Goal: Information Seeking & Learning: Check status

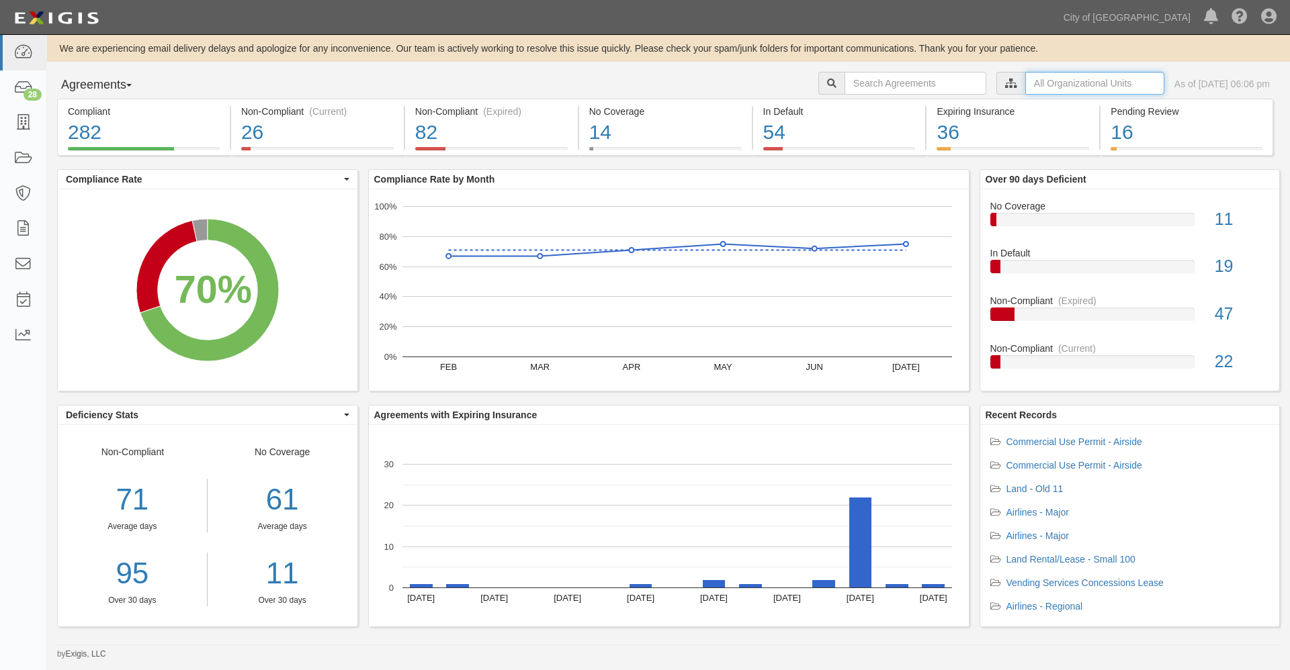
click at [1025, 83] on input "text" at bounding box center [1094, 83] width 139 height 23
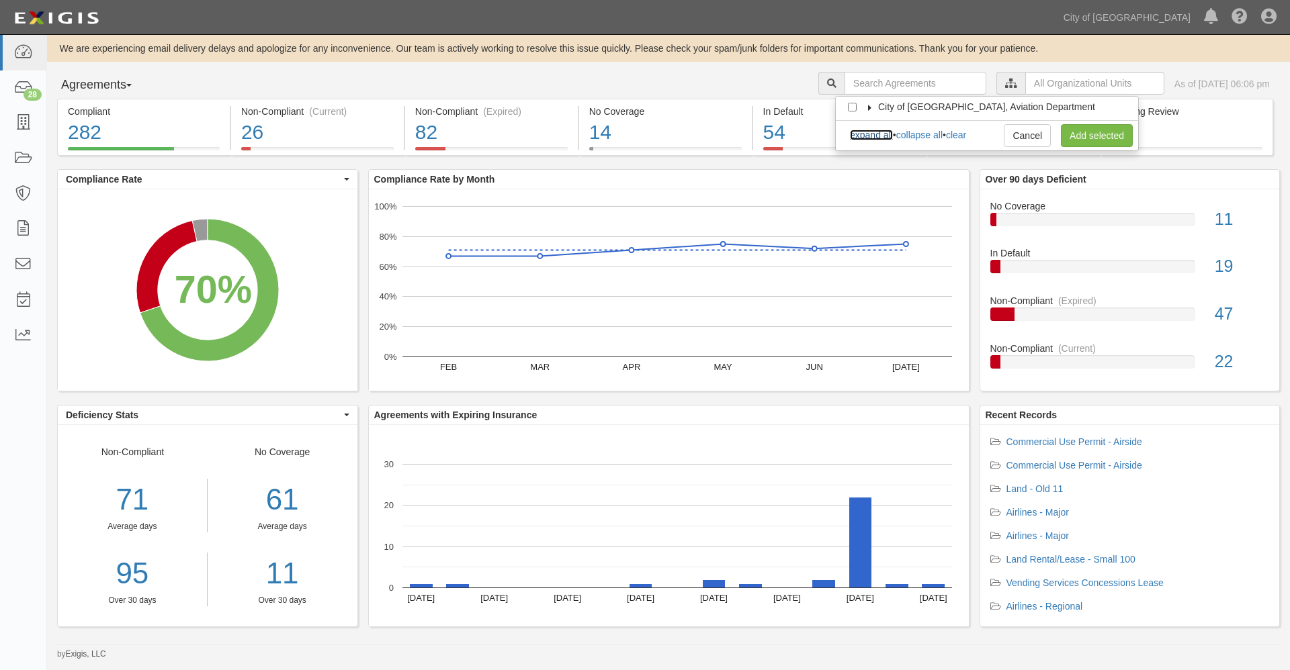
click at [883, 134] on link "expand all" at bounding box center [871, 135] width 43 height 11
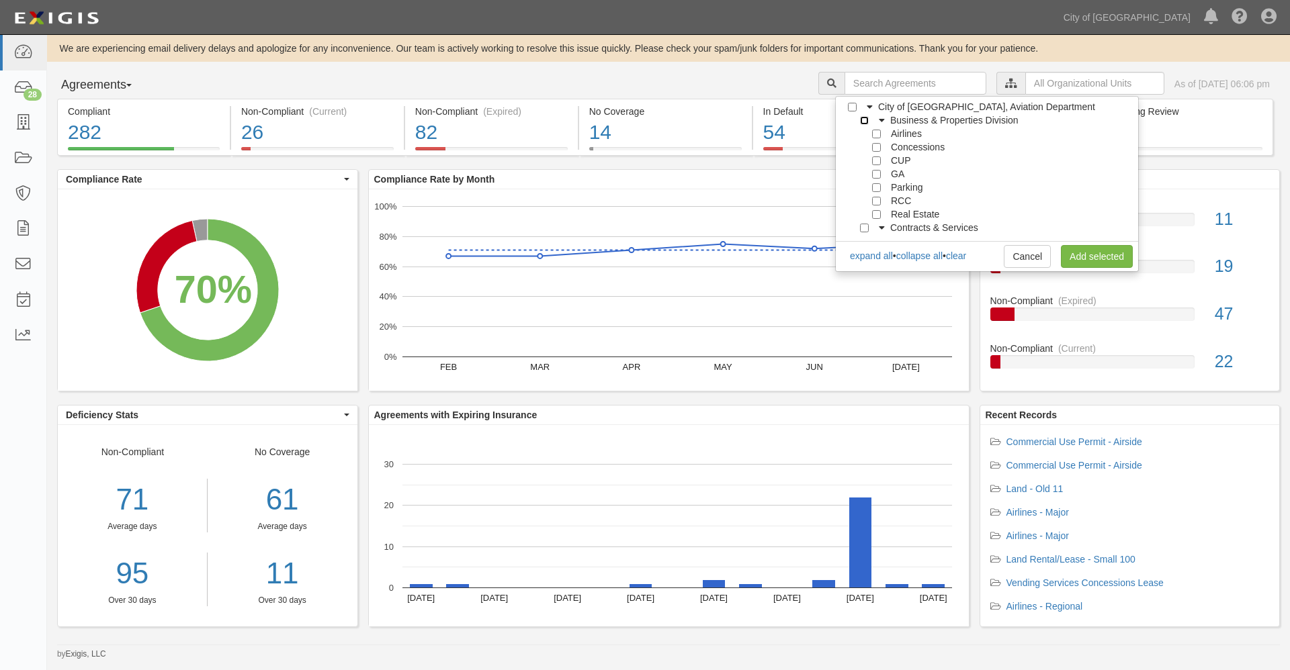
click at [863, 119] on input "Business & Properties Division" at bounding box center [864, 120] width 9 height 9
checkbox input "true"
click at [1087, 255] on link "Add selected" at bounding box center [1097, 256] width 72 height 23
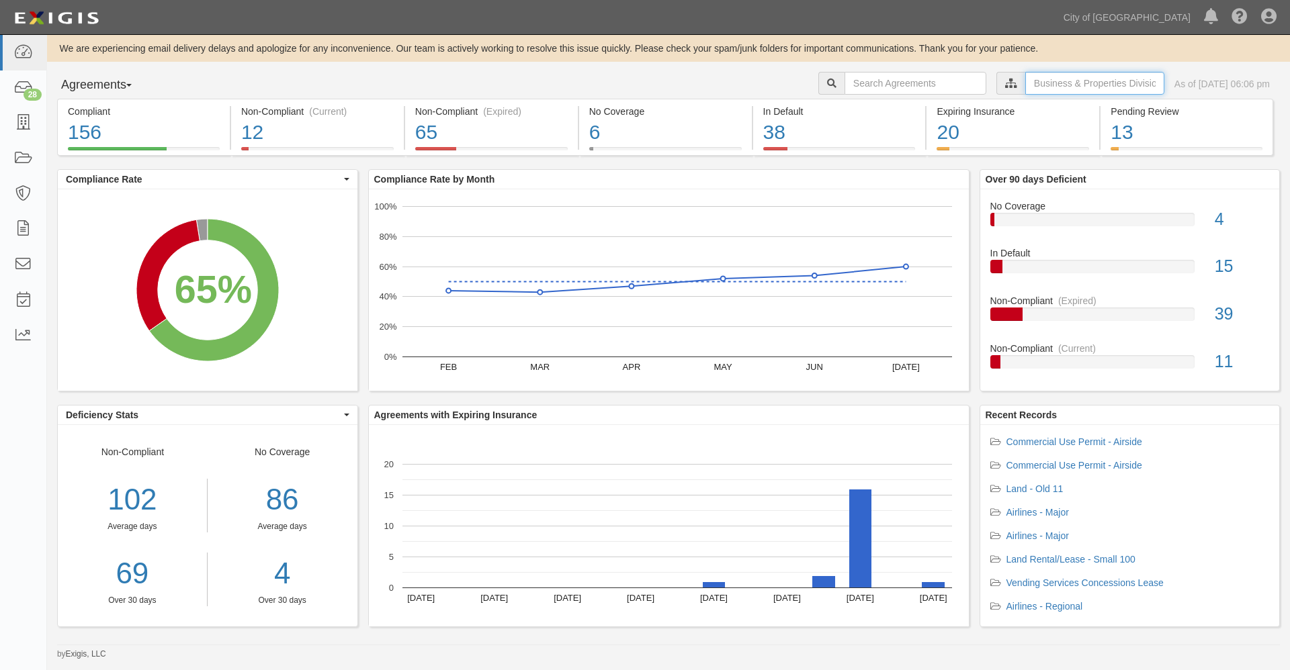
click at [1042, 83] on input "text" at bounding box center [1094, 83] width 139 height 23
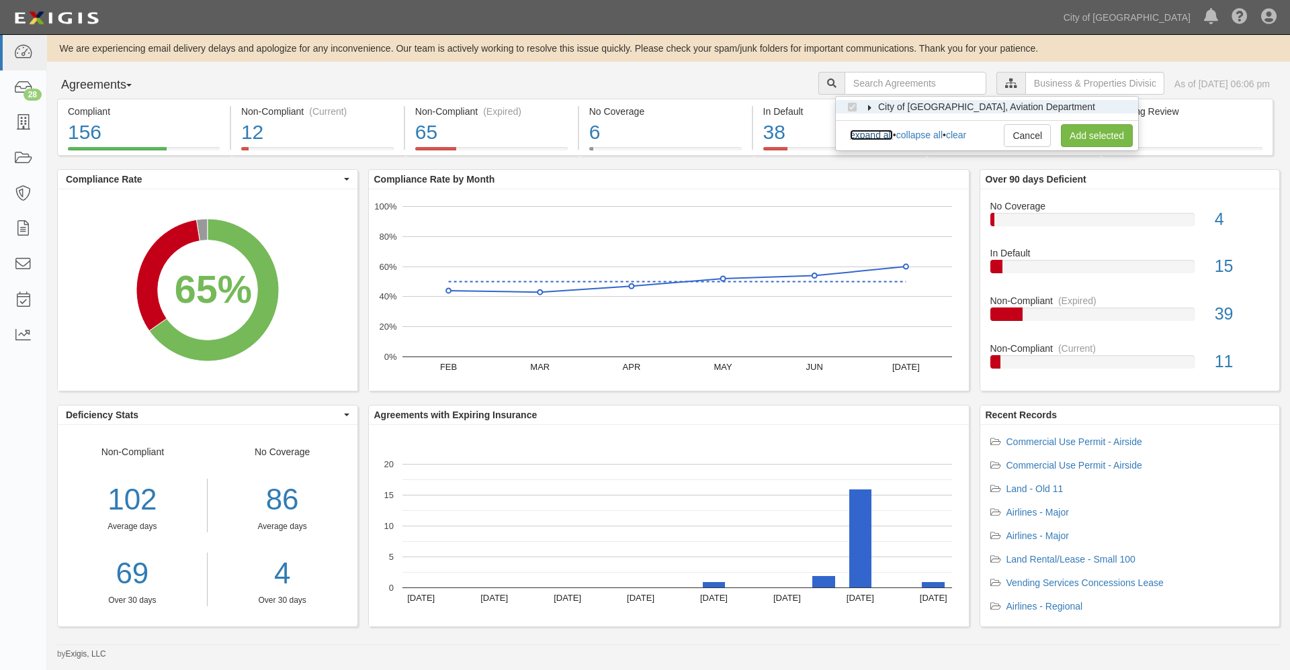
click at [869, 137] on link "expand all" at bounding box center [871, 135] width 43 height 11
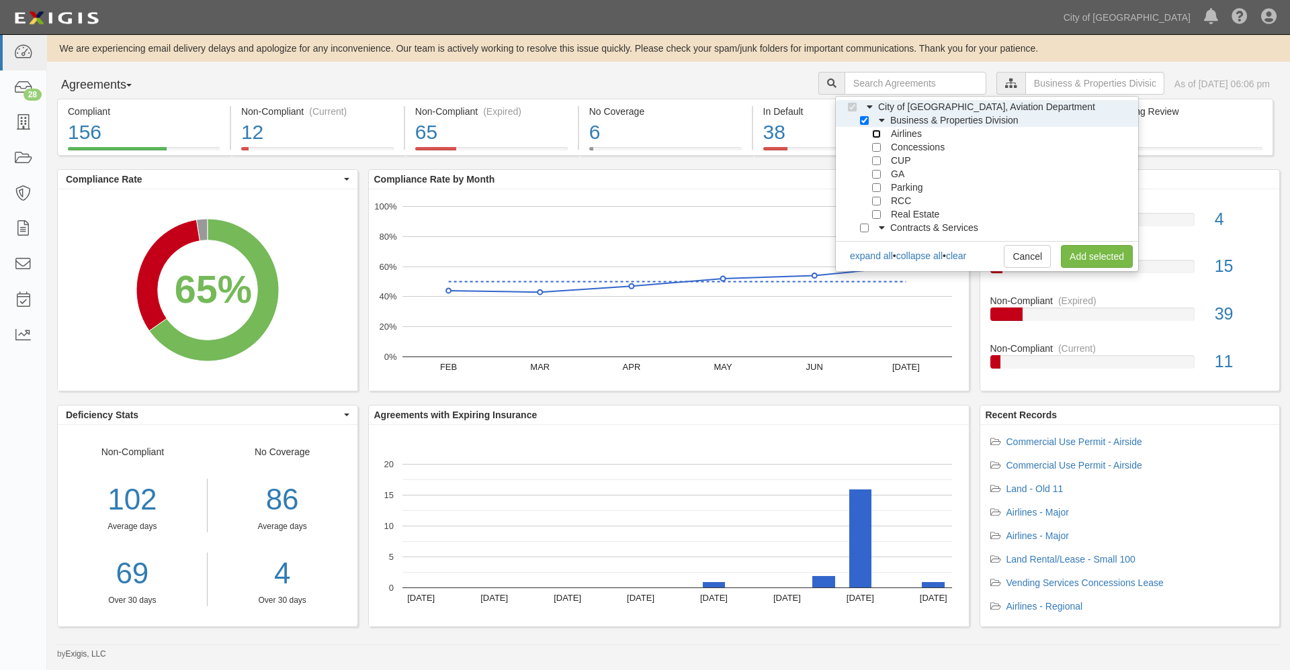
click at [875, 134] on input "Airlines" at bounding box center [876, 134] width 9 height 9
checkbox input "true"
click at [874, 147] on input "Concessions" at bounding box center [876, 147] width 9 height 9
checkbox input "true"
click at [874, 159] on input "CUP" at bounding box center [876, 160] width 9 height 9
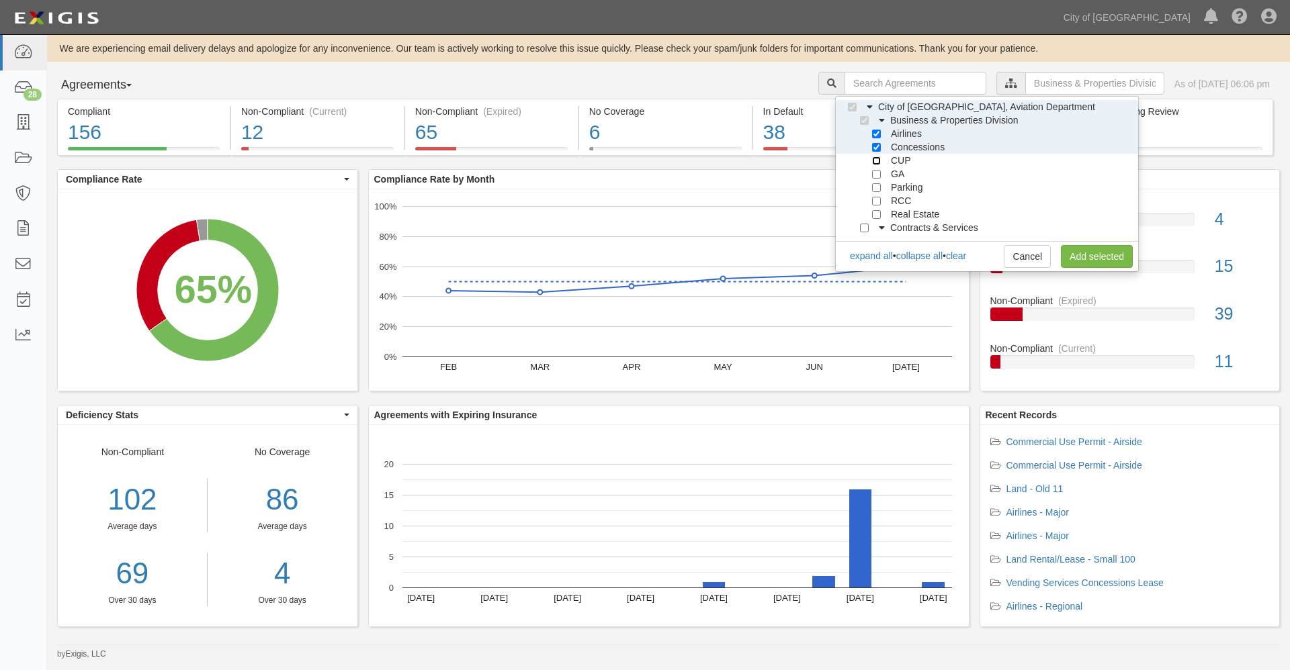
checkbox input "true"
click at [1095, 257] on link "Add selected" at bounding box center [1097, 256] width 72 height 23
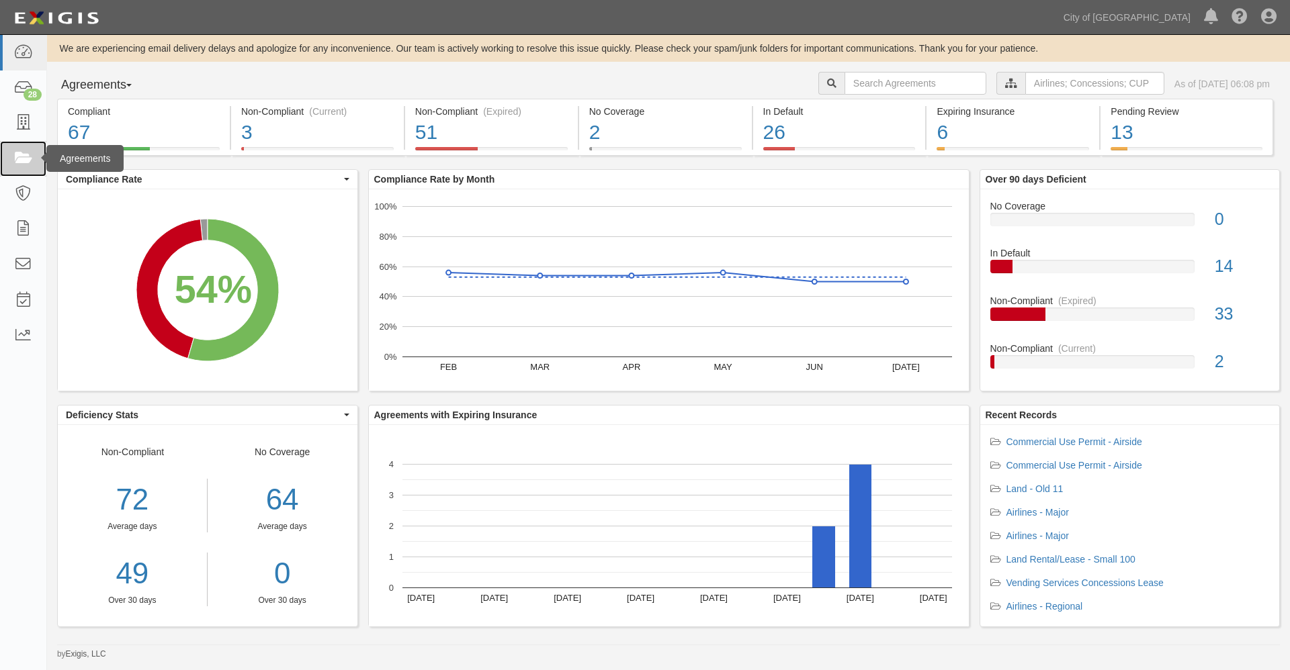
click at [28, 157] on icon at bounding box center [22, 158] width 19 height 15
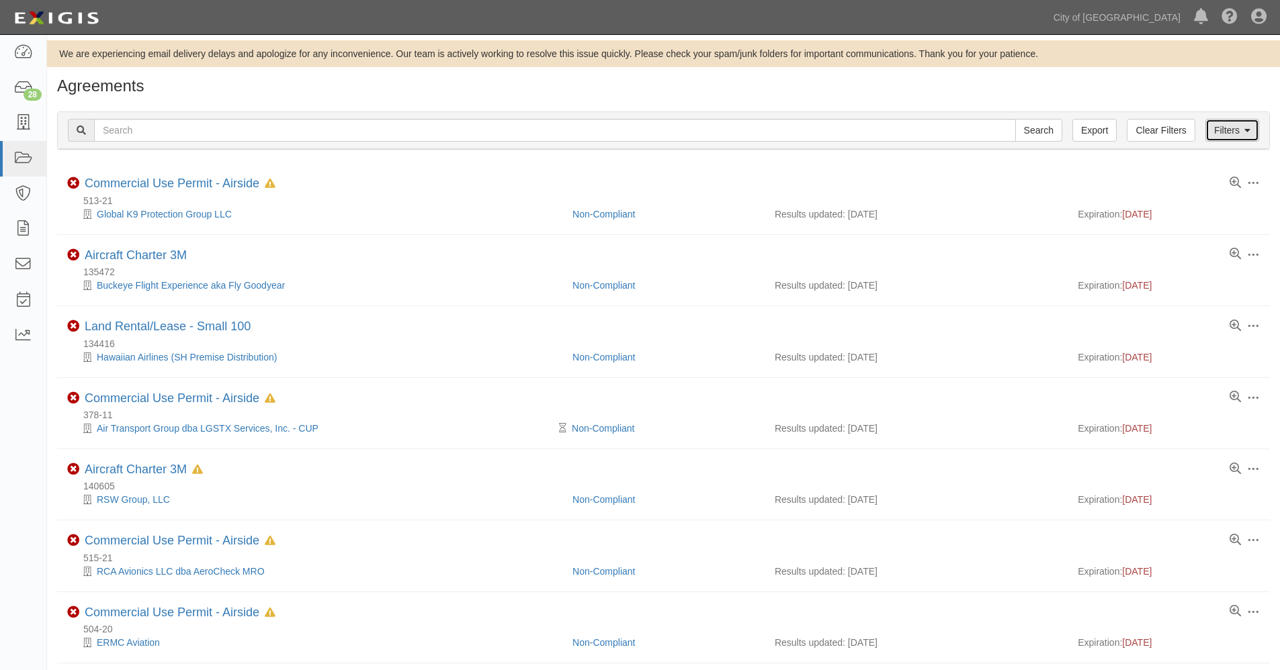
click at [1233, 131] on link "Filters" at bounding box center [1232, 130] width 54 height 23
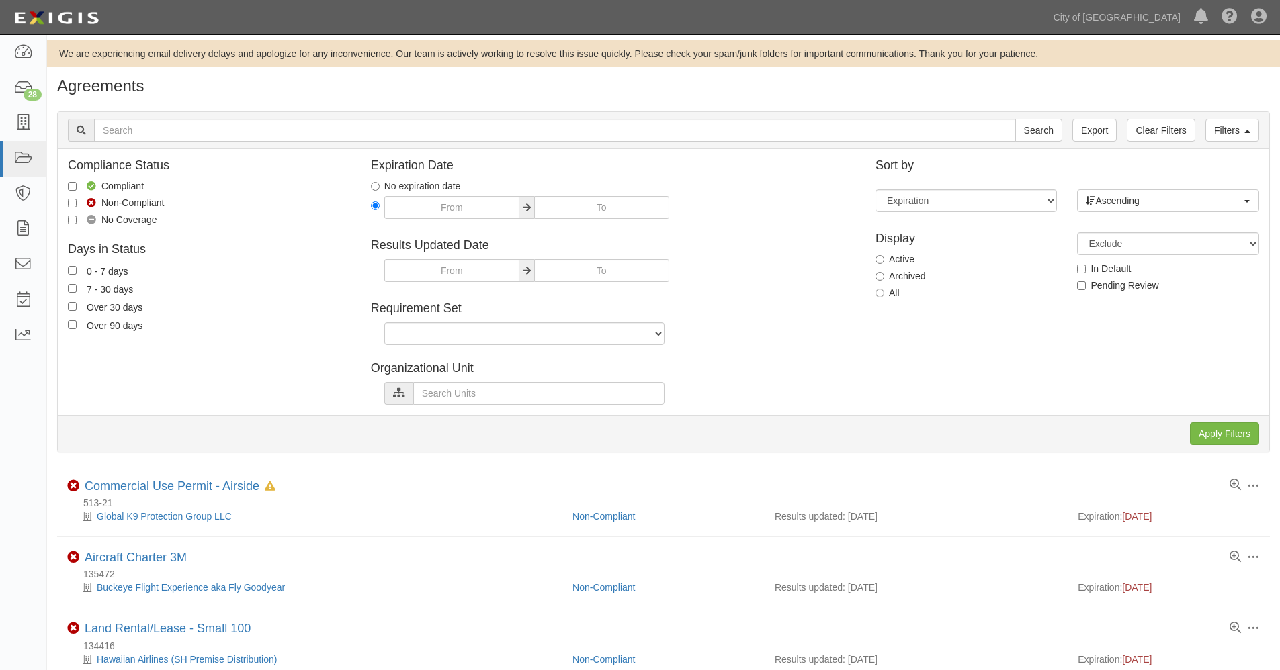
click at [523, 271] on icon at bounding box center [527, 271] width 8 height 9
click at [519, 271] on input "text" at bounding box center [451, 270] width 135 height 23
click at [460, 142] on td "6" at bounding box center [458, 144] width 21 height 20
type input "08/06/2025"
click at [607, 269] on input "08/06/2025" at bounding box center [601, 270] width 135 height 23
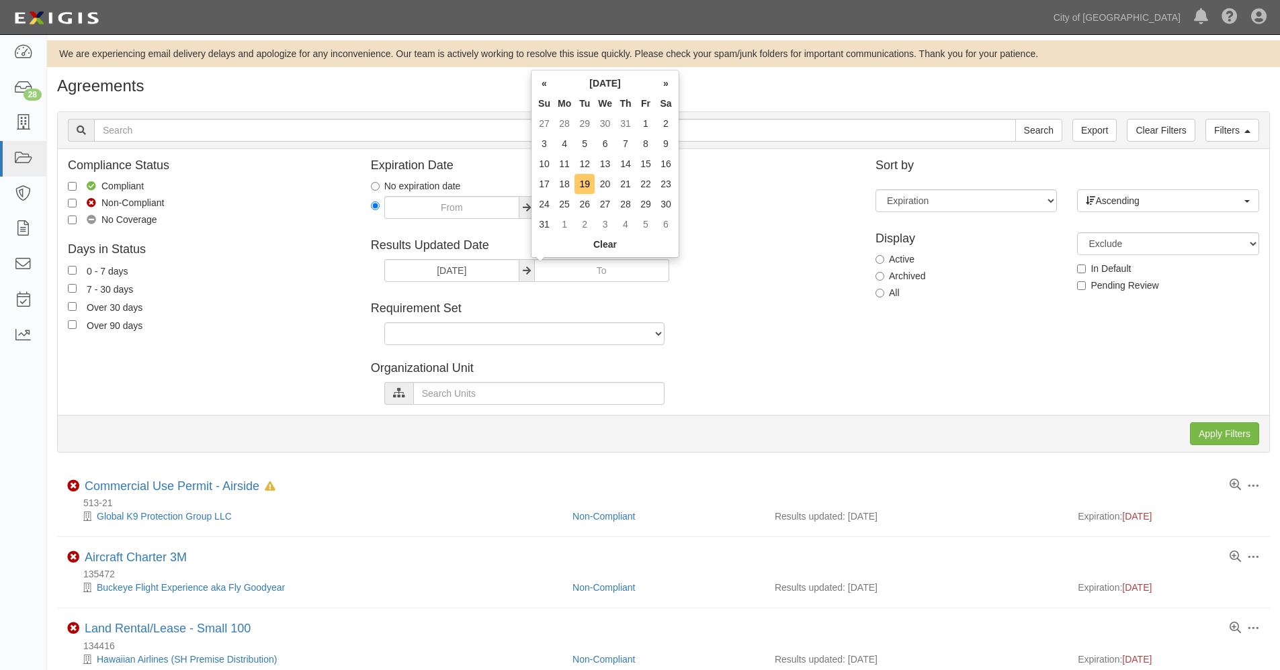
click at [588, 183] on td "19" at bounding box center [584, 184] width 20 height 20
type input "[DATE]"
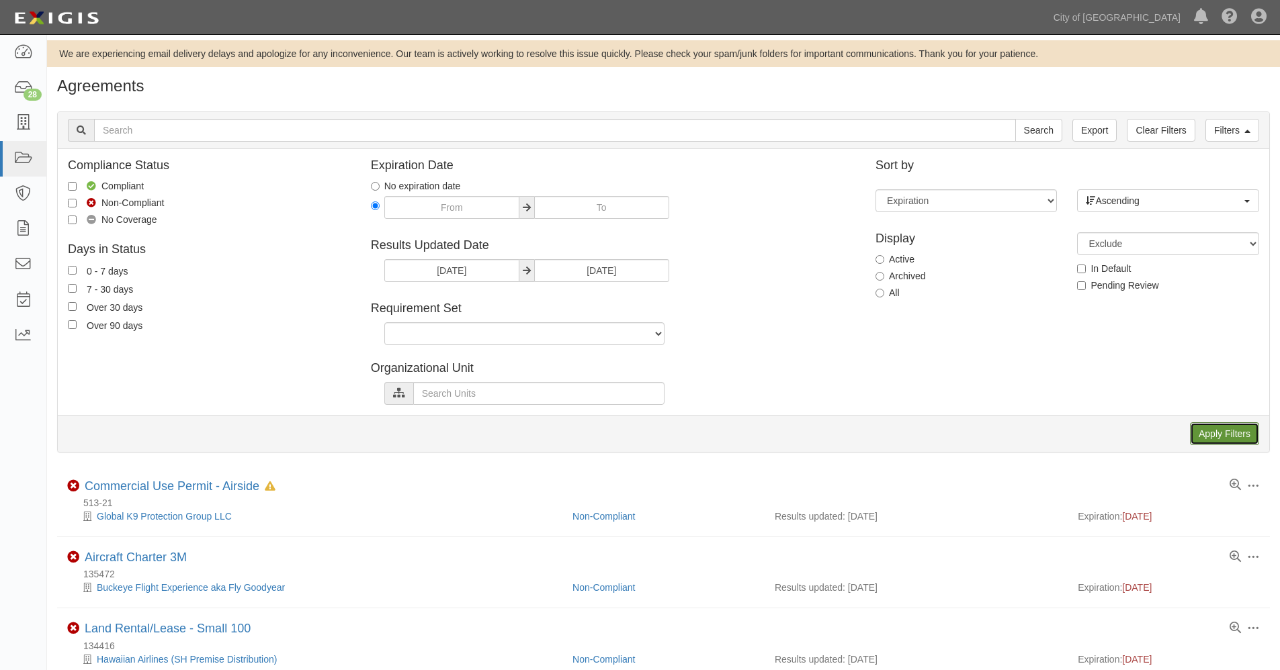
click at [1208, 435] on input "Apply Filters" at bounding box center [1224, 433] width 69 height 23
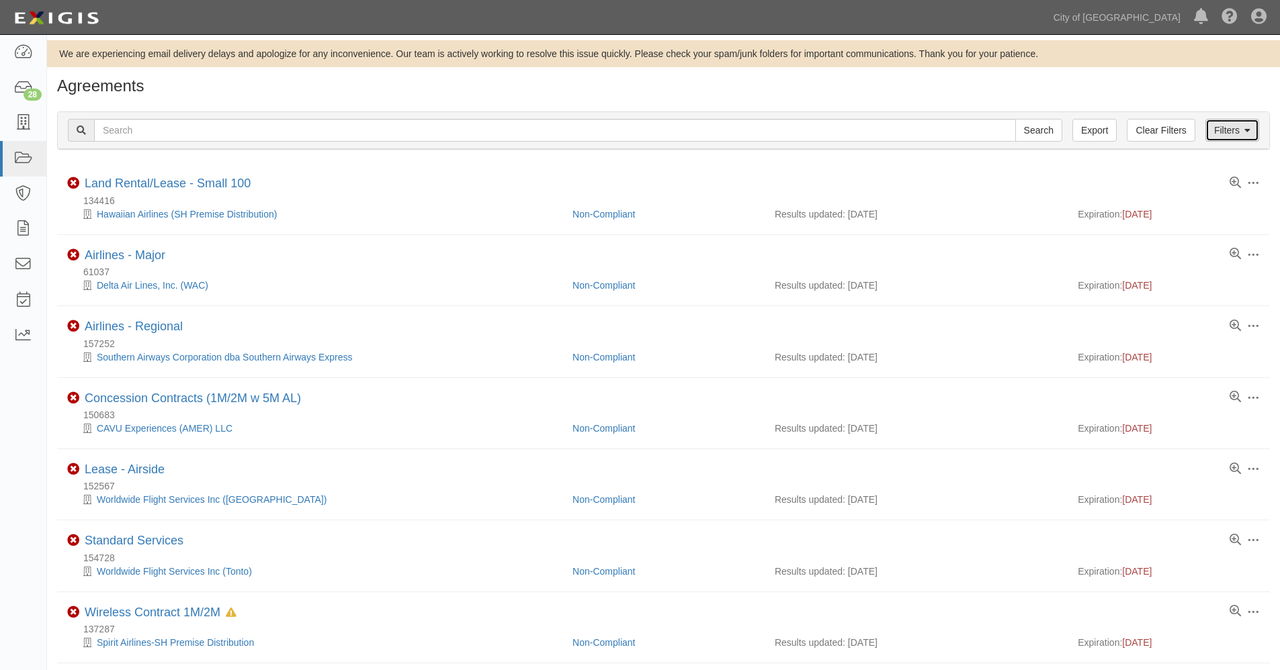
click at [1233, 130] on link "Filters" at bounding box center [1232, 130] width 54 height 23
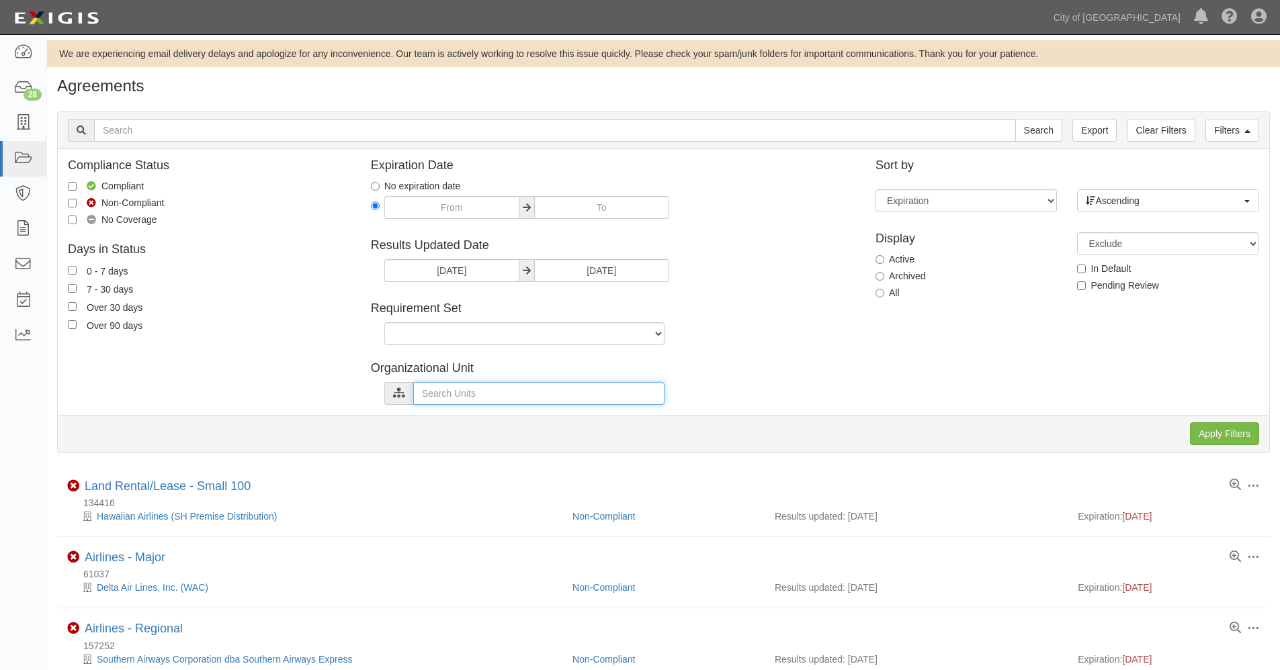
click at [474, 392] on input "text" at bounding box center [538, 393] width 251 height 23
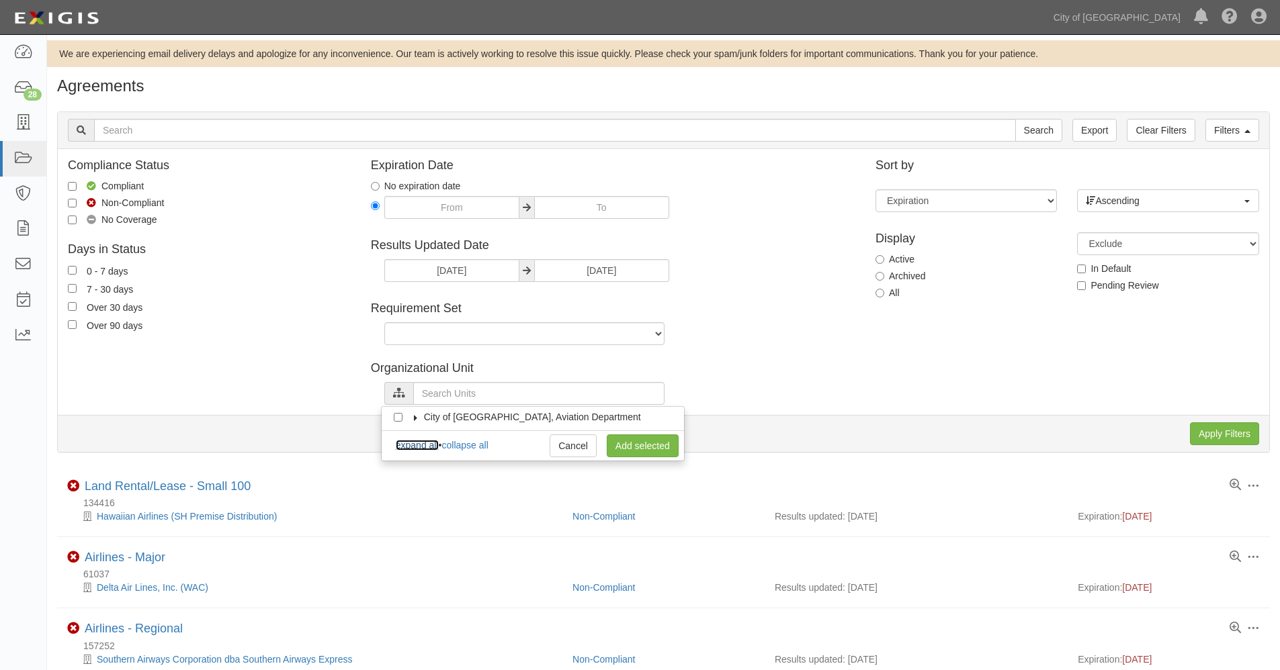
click at [408, 443] on link "expand all" at bounding box center [417, 445] width 43 height 11
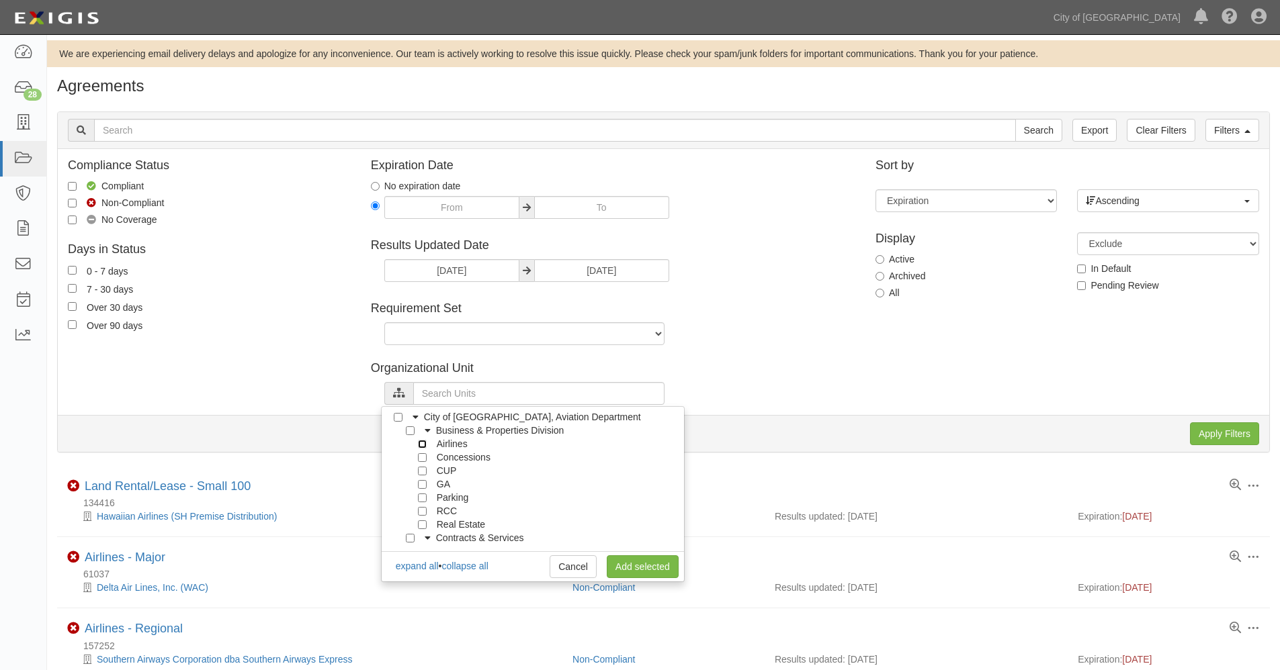
click at [421, 445] on input "Airlines" at bounding box center [422, 444] width 9 height 9
checkbox input "true"
click at [421, 459] on input "Concessions" at bounding box center [422, 457] width 9 height 9
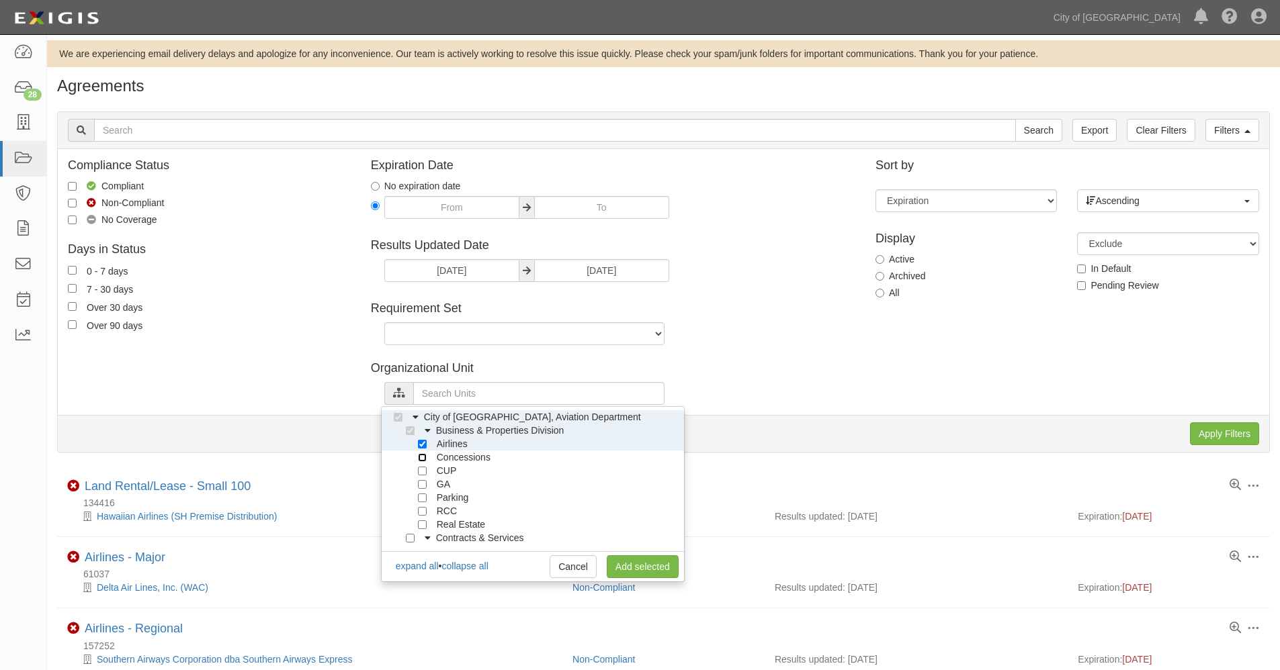
checkbox input "true"
click at [420, 469] on input "CUP" at bounding box center [422, 471] width 9 height 9
checkbox input "true"
click at [1215, 434] on input "Apply Filters" at bounding box center [1224, 433] width 69 height 23
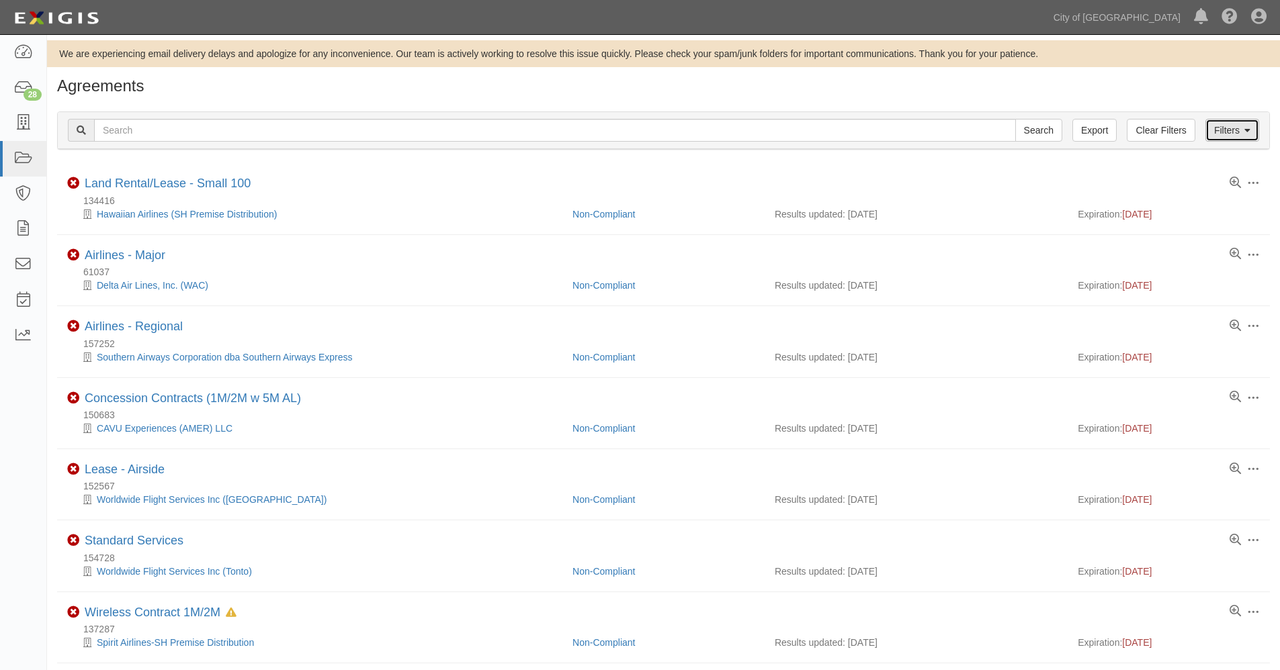
click at [1230, 128] on link "Filters" at bounding box center [1232, 130] width 54 height 23
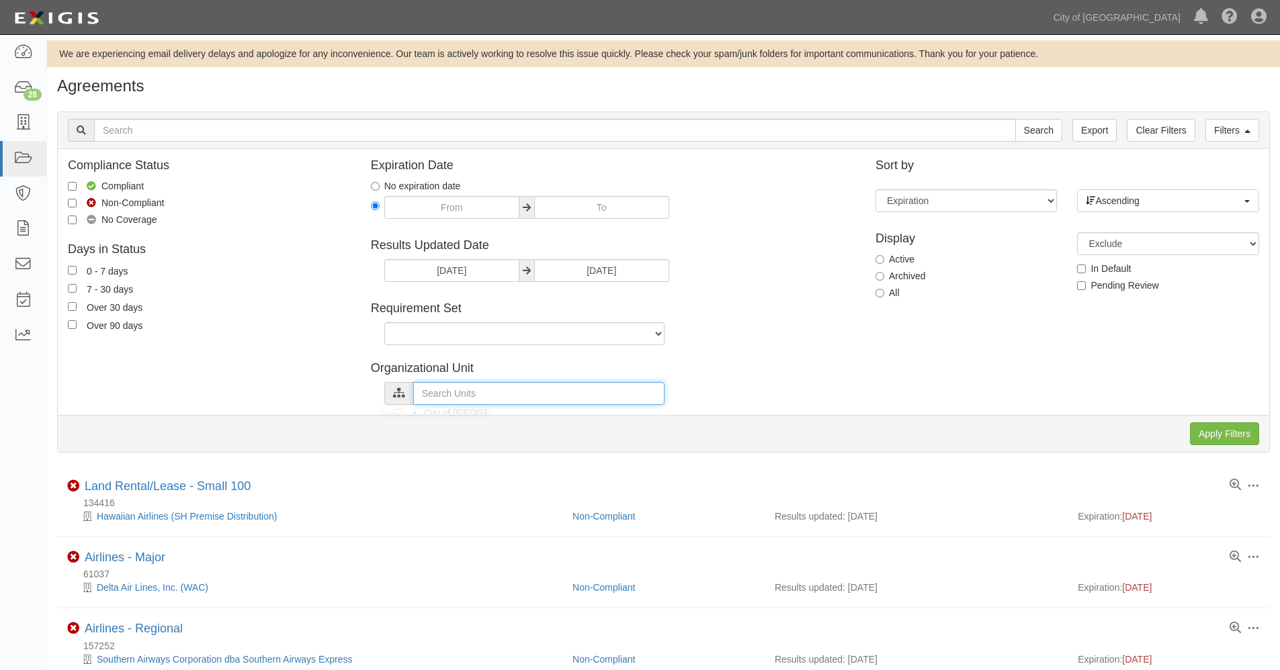
click at [465, 391] on input "text" at bounding box center [538, 393] width 251 height 23
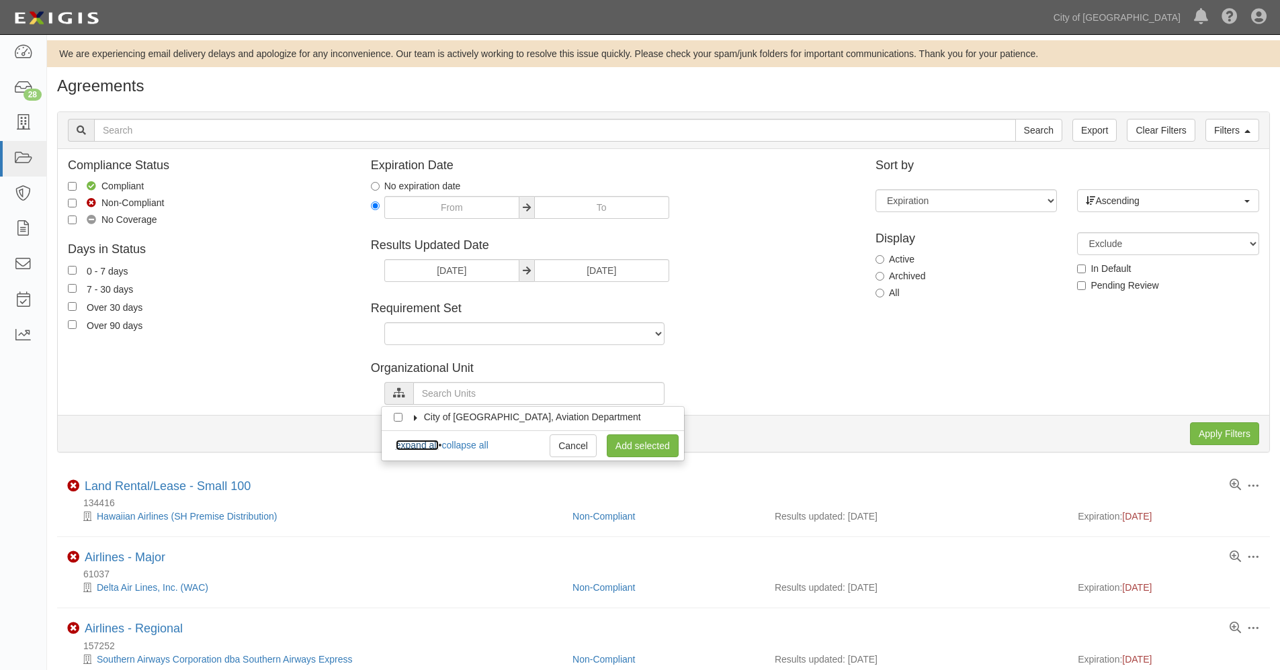
click at [426, 445] on link "expand all" at bounding box center [417, 445] width 43 height 11
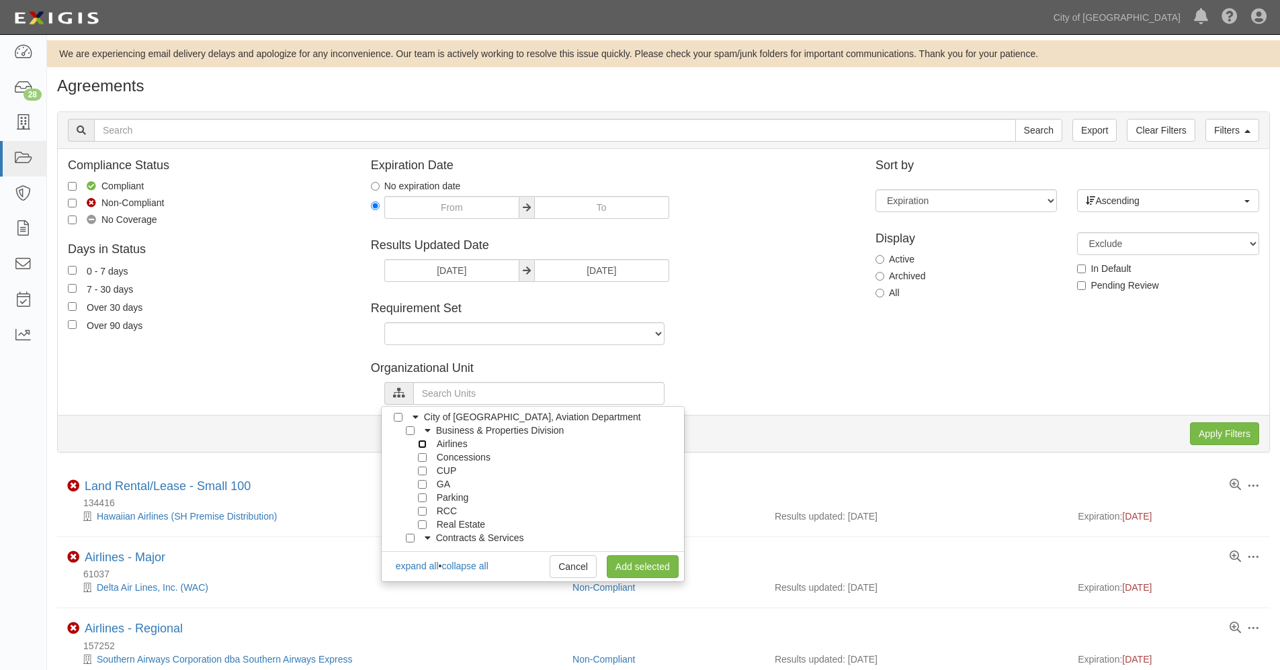
click at [426, 447] on input "Airlines" at bounding box center [422, 444] width 9 height 9
checkbox input "true"
click at [426, 460] on input "Concessions" at bounding box center [422, 457] width 9 height 9
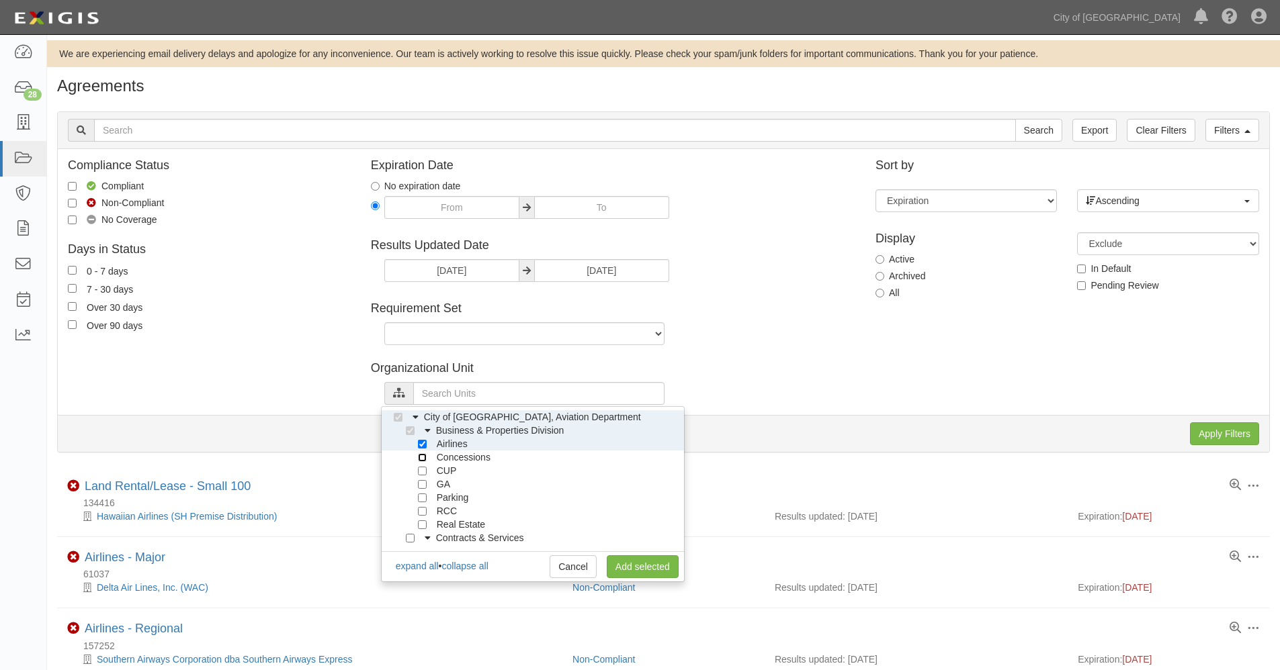
checkbox input "true"
click at [424, 474] on input "CUP" at bounding box center [422, 471] width 9 height 9
checkbox input "true"
click at [637, 567] on link "Add selected" at bounding box center [643, 566] width 72 height 23
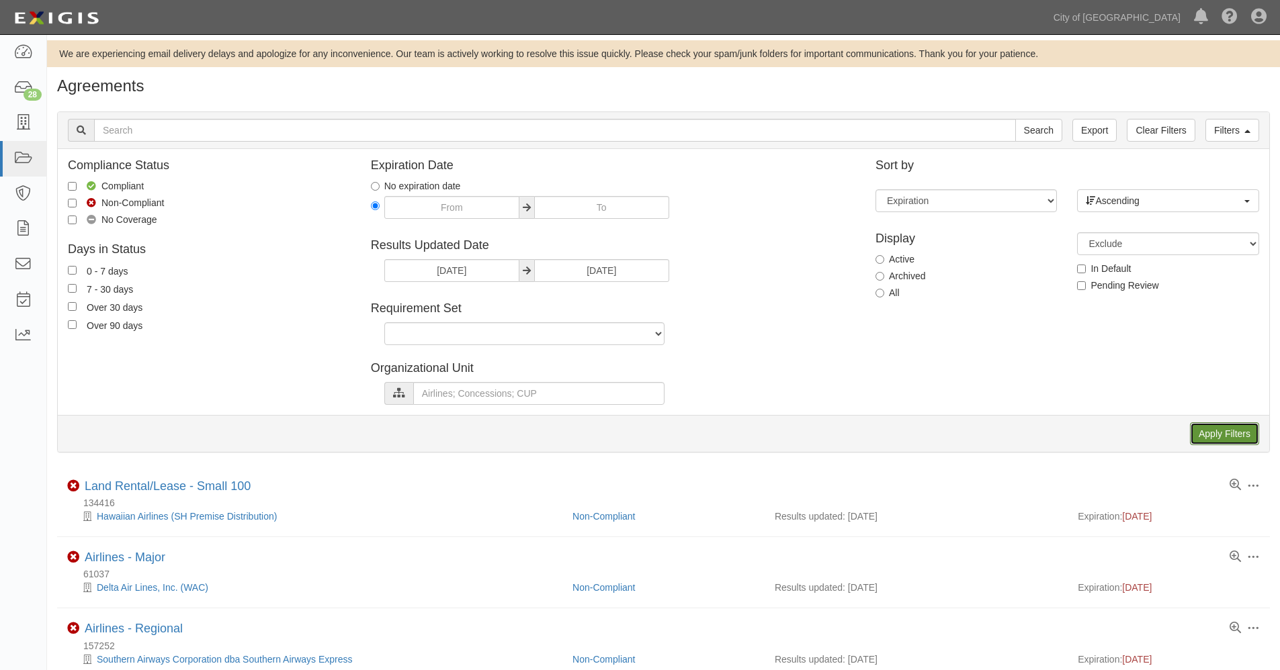
click at [1208, 431] on input "Apply Filters" at bounding box center [1224, 433] width 69 height 23
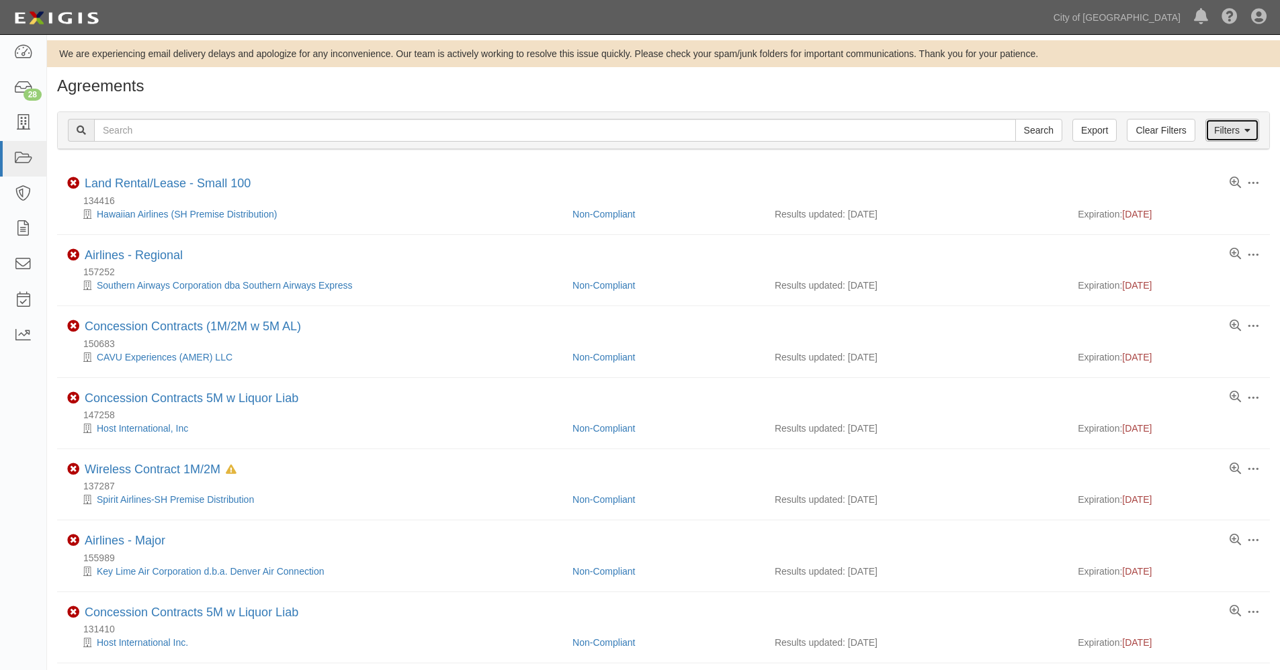
click at [1237, 129] on link "Filters" at bounding box center [1232, 130] width 54 height 23
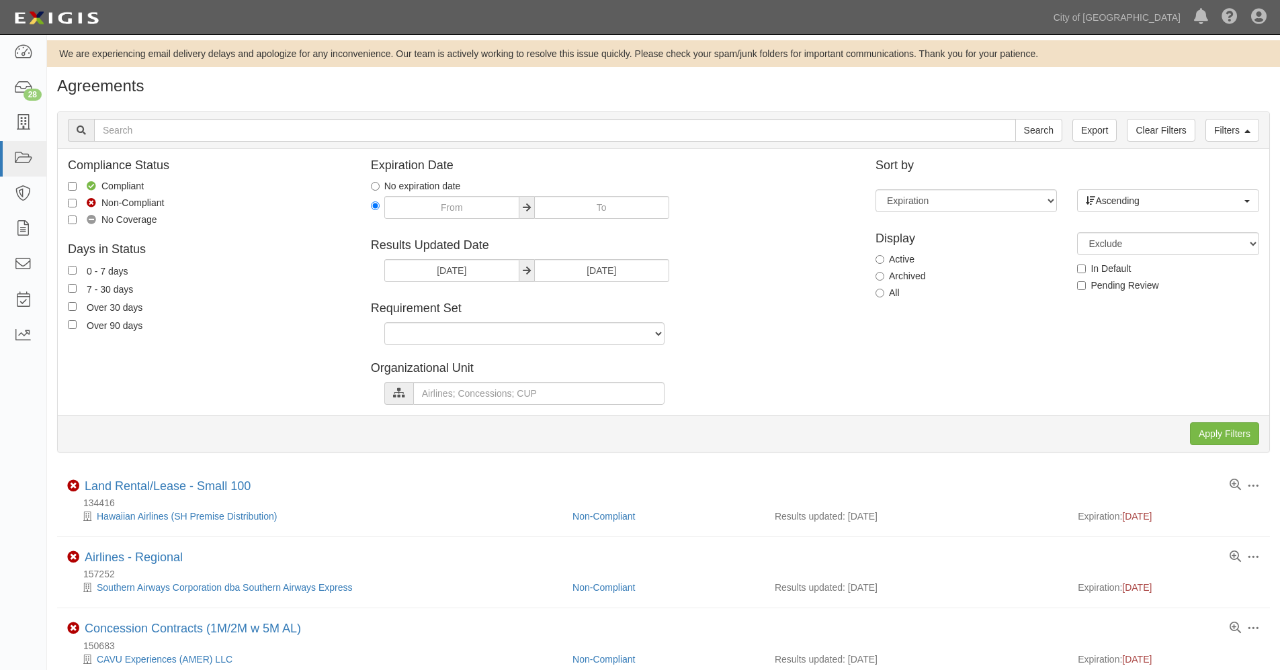
click at [523, 273] on icon at bounding box center [527, 271] width 8 height 9
click at [519, 273] on input "08/06/2025" at bounding box center [451, 270] width 135 height 23
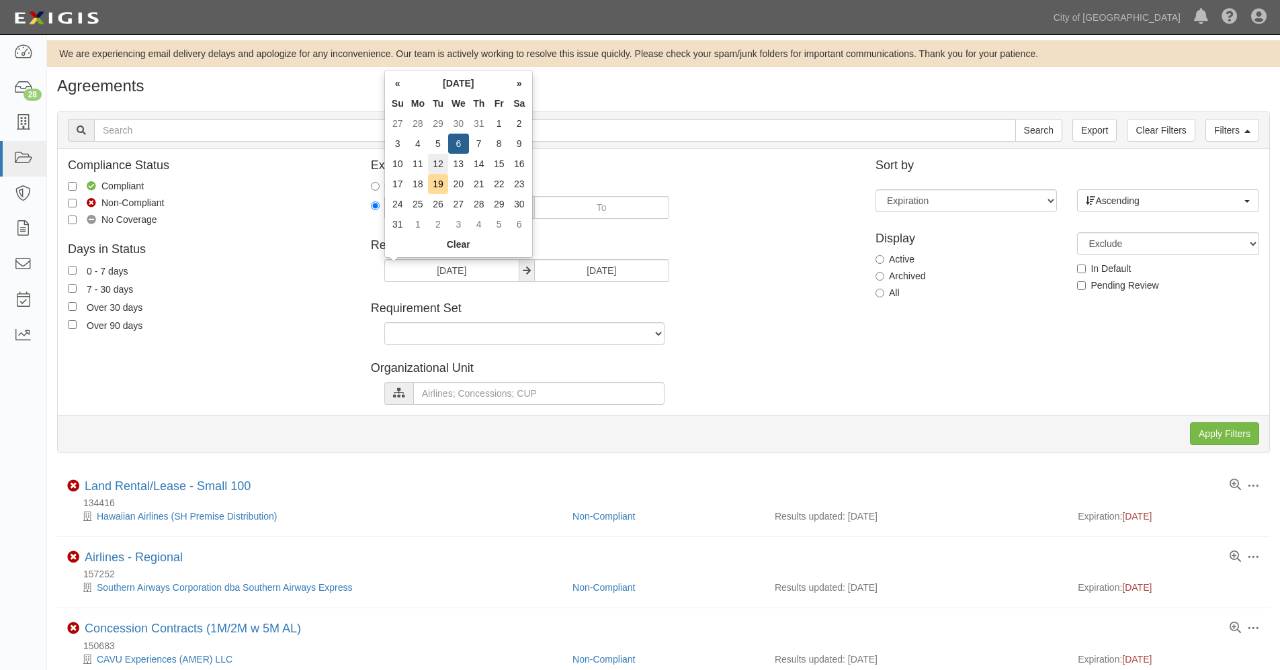
click at [442, 161] on td "12" at bounding box center [438, 164] width 20 height 20
type input "[DATE]"
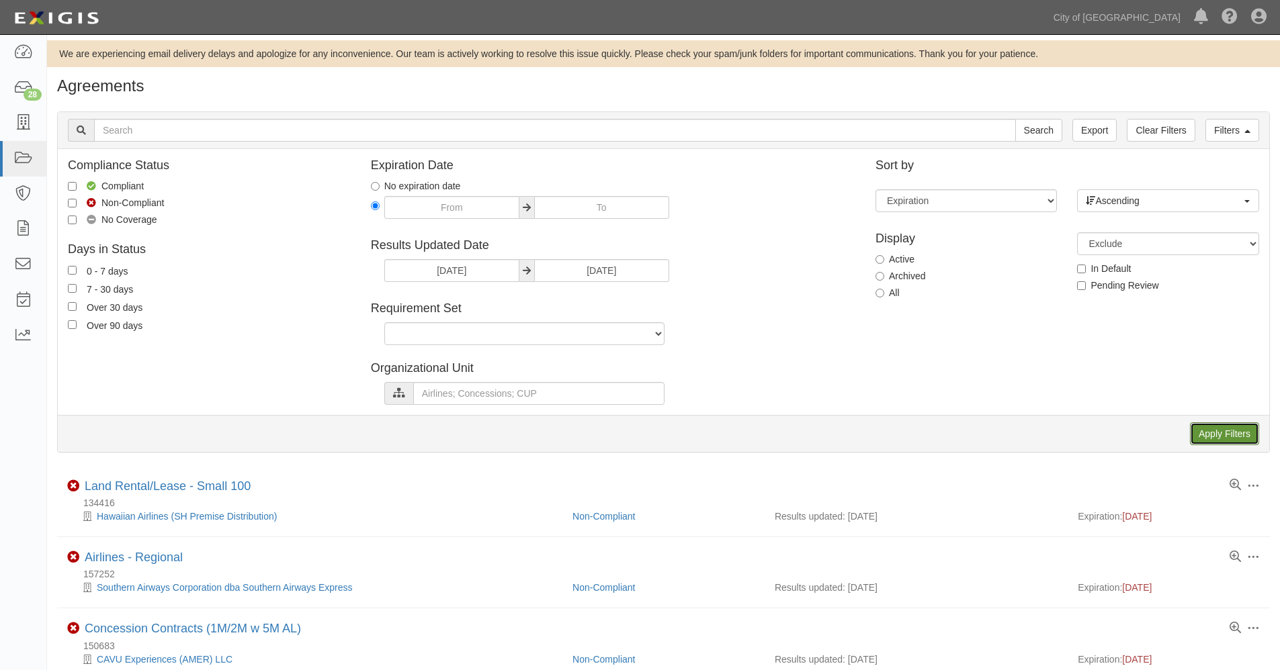
click at [1205, 437] on input "Apply Filters" at bounding box center [1224, 433] width 69 height 23
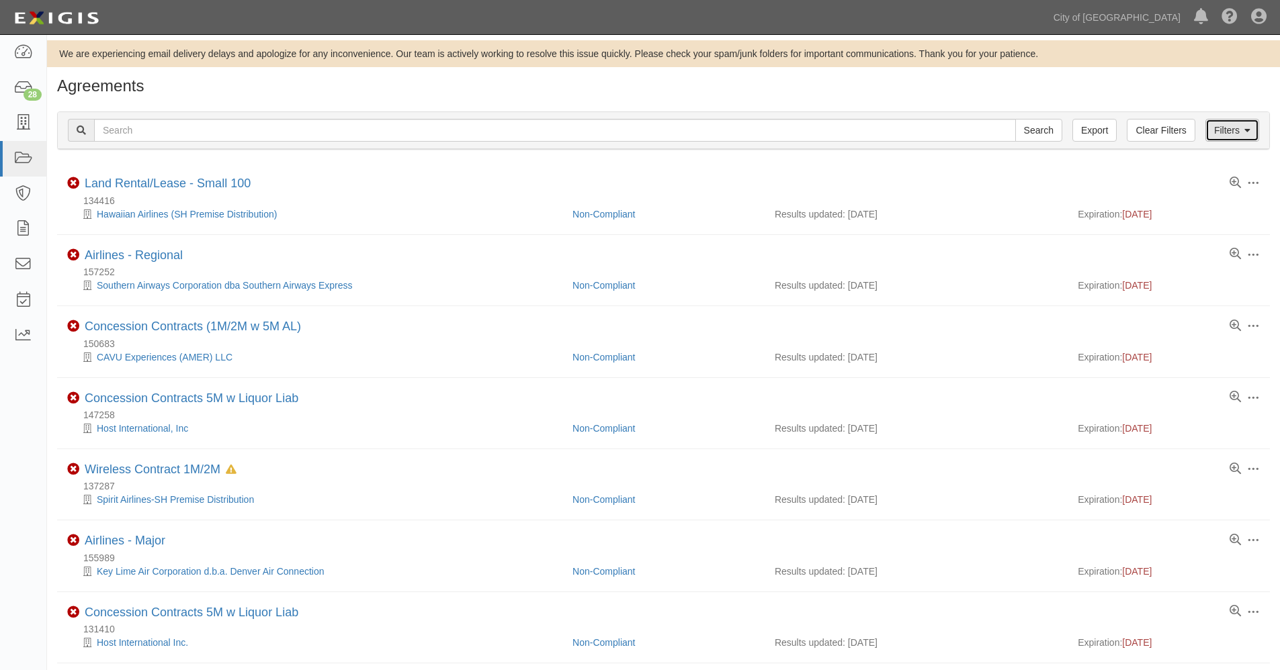
click at [1227, 129] on link "Filters" at bounding box center [1232, 130] width 54 height 23
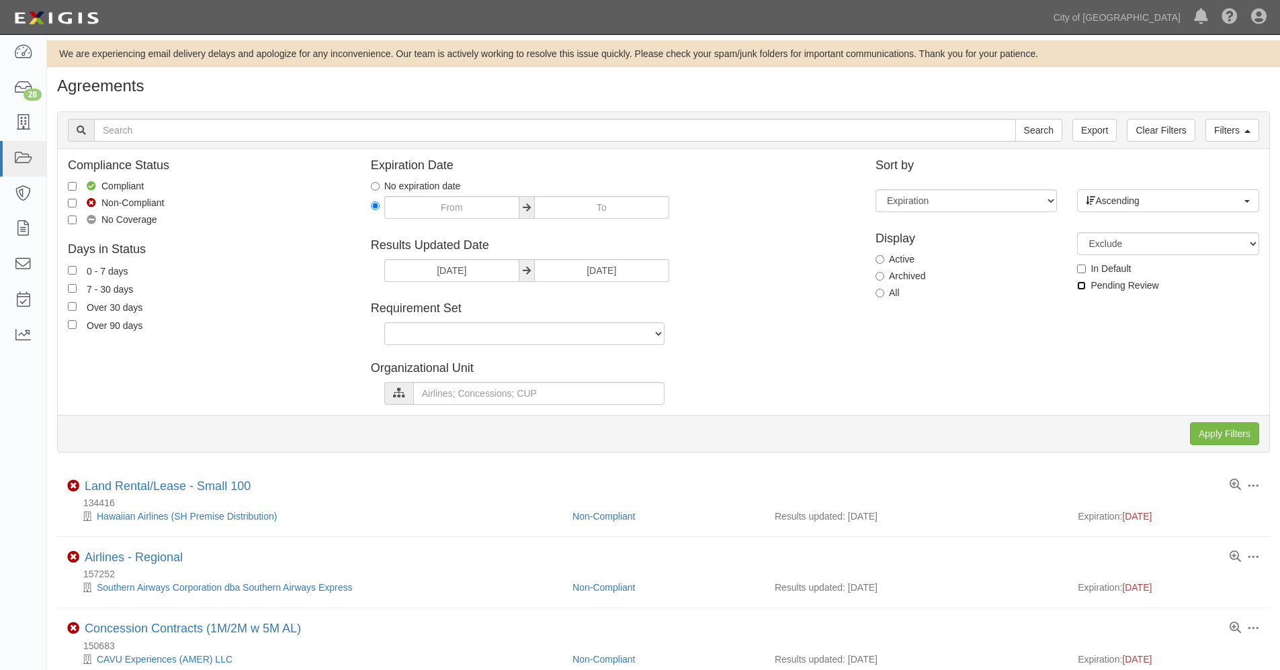
click at [1080, 287] on input "Pending Review" at bounding box center [1081, 285] width 9 height 9
checkbox input "true"
click at [1209, 433] on input "Apply Filters" at bounding box center [1224, 433] width 69 height 23
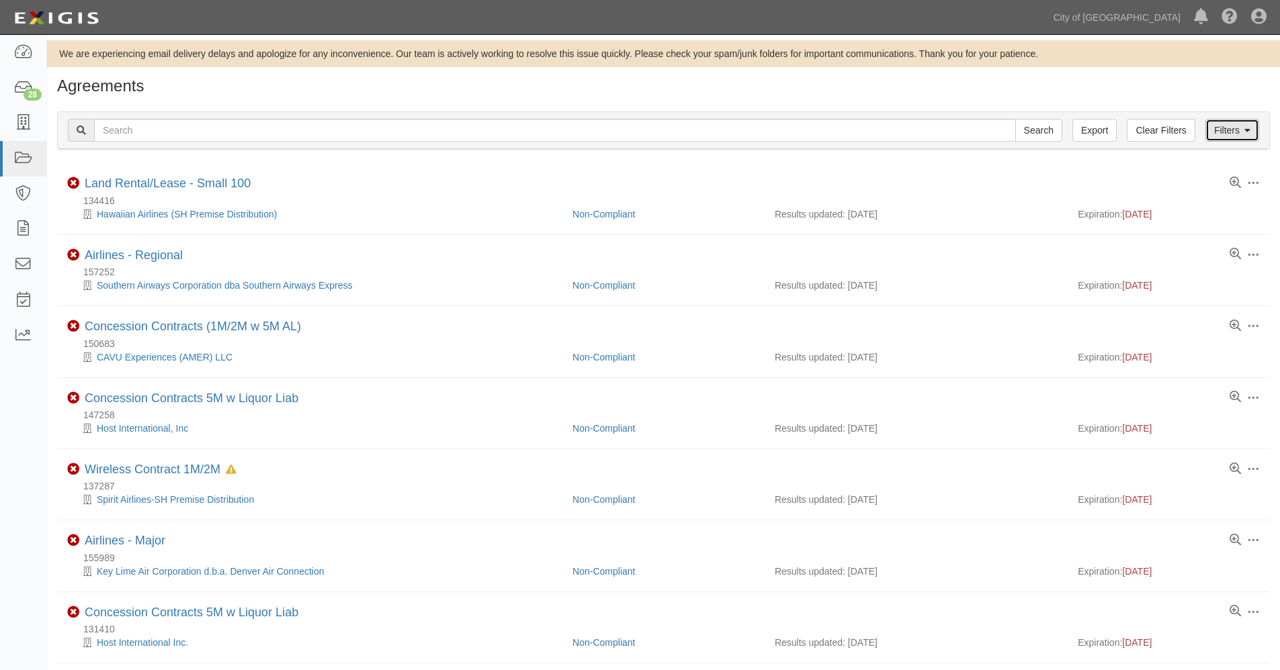
click at [1231, 132] on link "Filters" at bounding box center [1232, 130] width 54 height 23
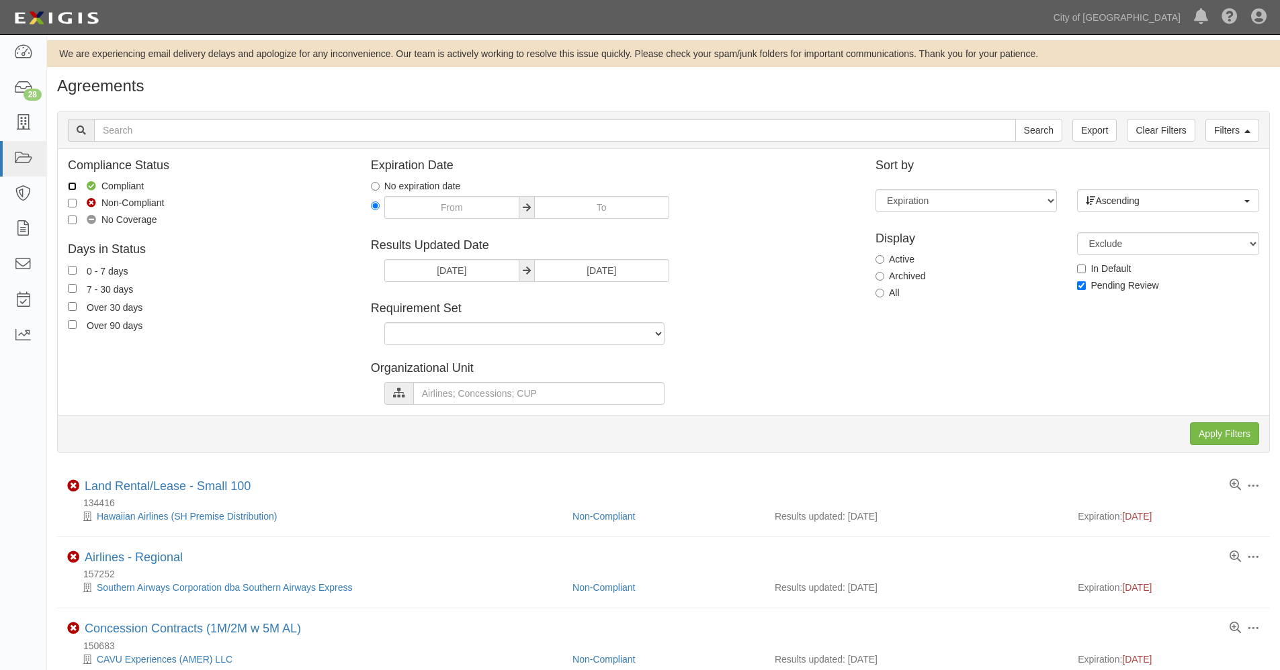
click at [71, 183] on input "Compliant" at bounding box center [72, 186] width 9 height 9
checkbox input "true"
click at [1082, 285] on input "Pending Review" at bounding box center [1081, 285] width 9 height 9
checkbox input "false"
click at [1229, 433] on input "Apply Filters" at bounding box center [1224, 433] width 69 height 23
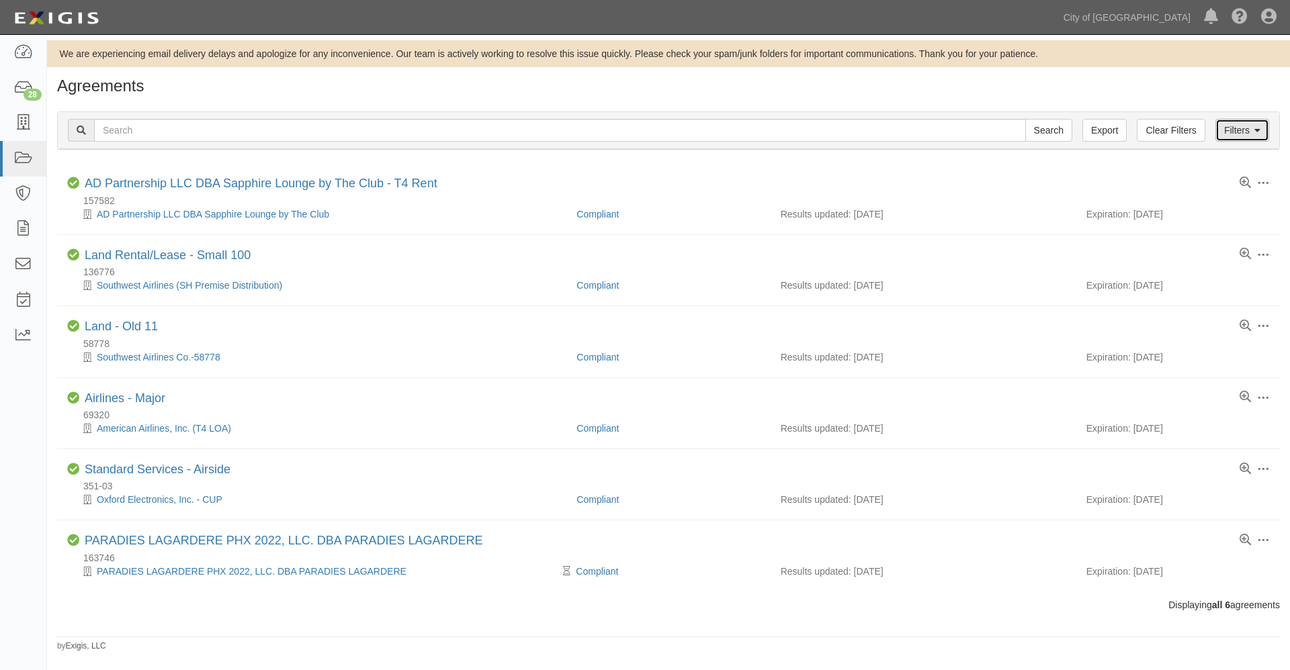
click at [1236, 130] on link "Filters" at bounding box center [1242, 130] width 54 height 23
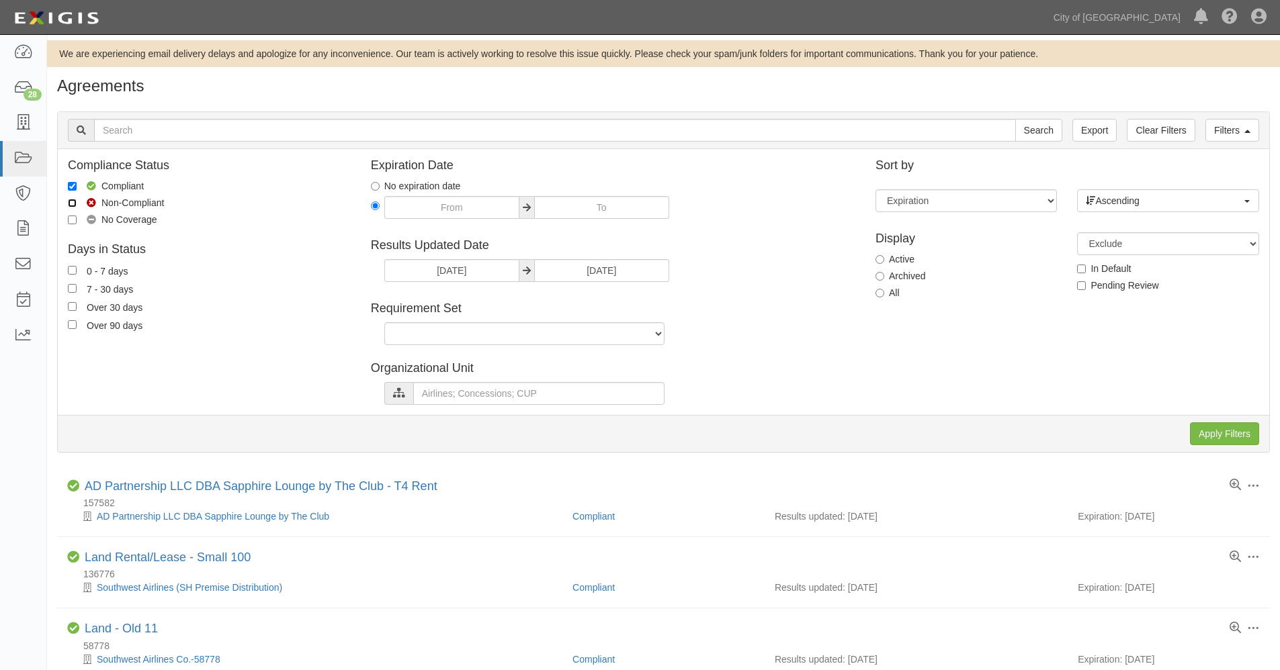
click at [71, 201] on input "Non-Compliant" at bounding box center [72, 203] width 9 height 9
checkbox input "true"
click at [75, 188] on input "Compliant" at bounding box center [72, 186] width 9 height 9
checkbox input "false"
click at [1211, 436] on input "Apply Filters" at bounding box center [1224, 433] width 69 height 23
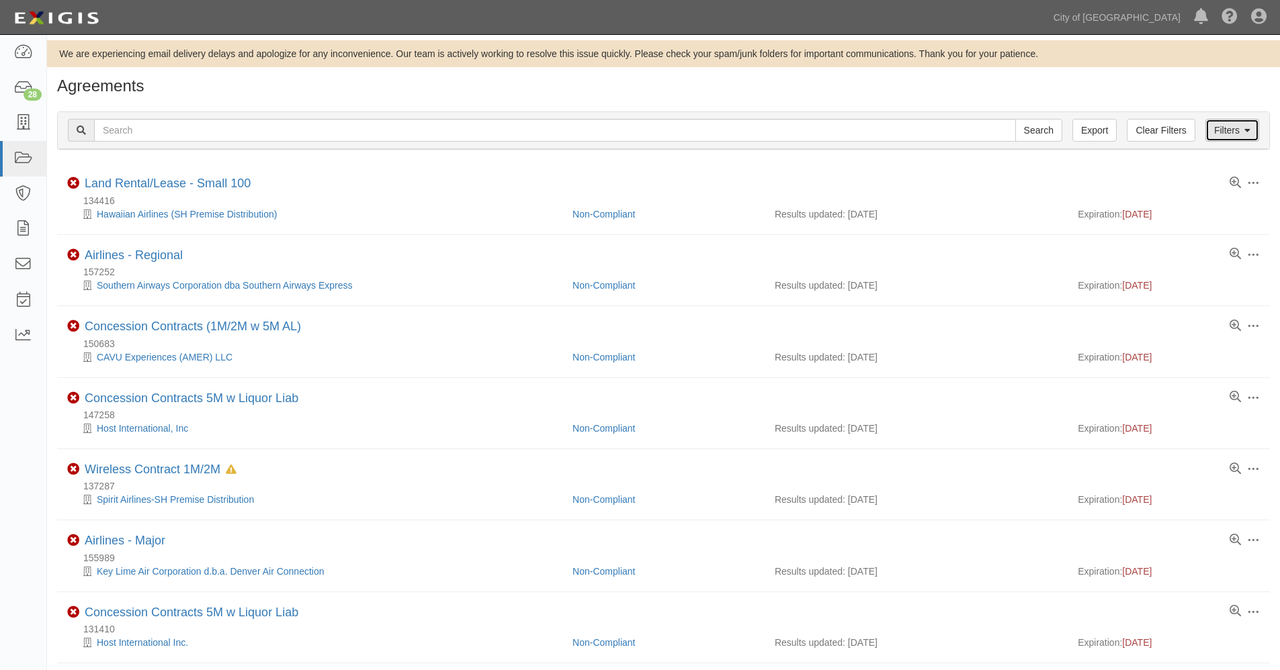
click at [1219, 132] on link "Filters" at bounding box center [1232, 130] width 54 height 23
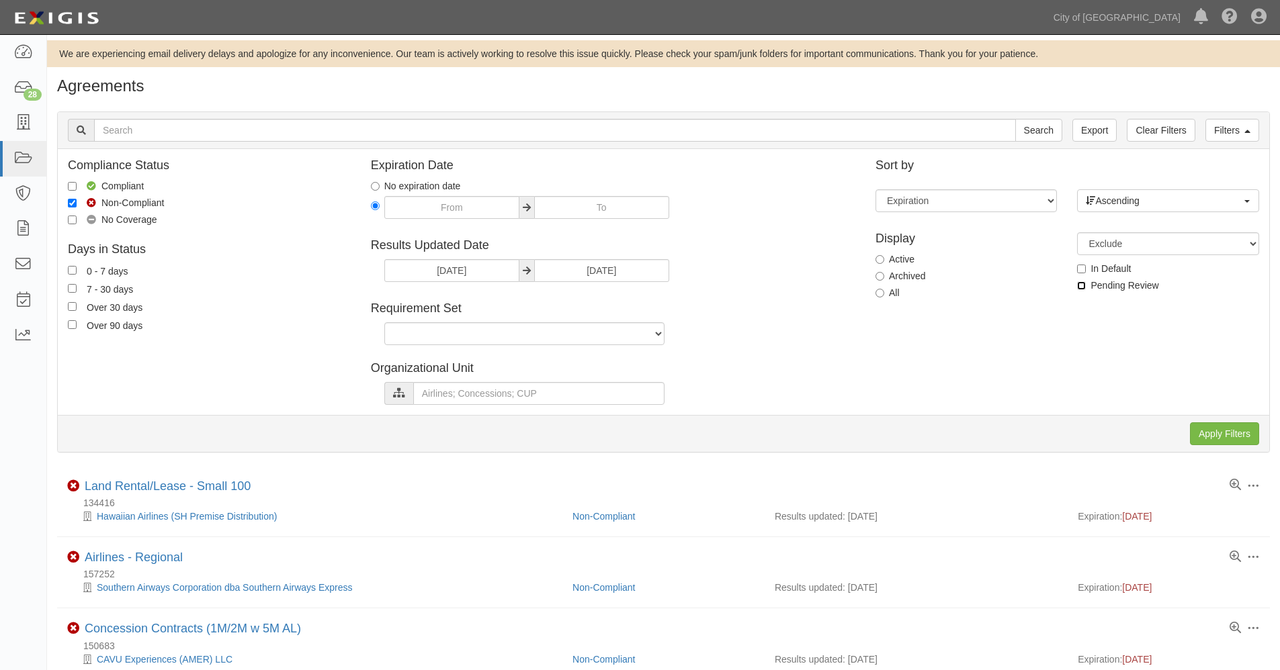
click at [1085, 285] on input "Pending Review" at bounding box center [1081, 285] width 9 height 9
checkbox input "true"
click at [1232, 433] on input "Apply Filters" at bounding box center [1224, 433] width 69 height 23
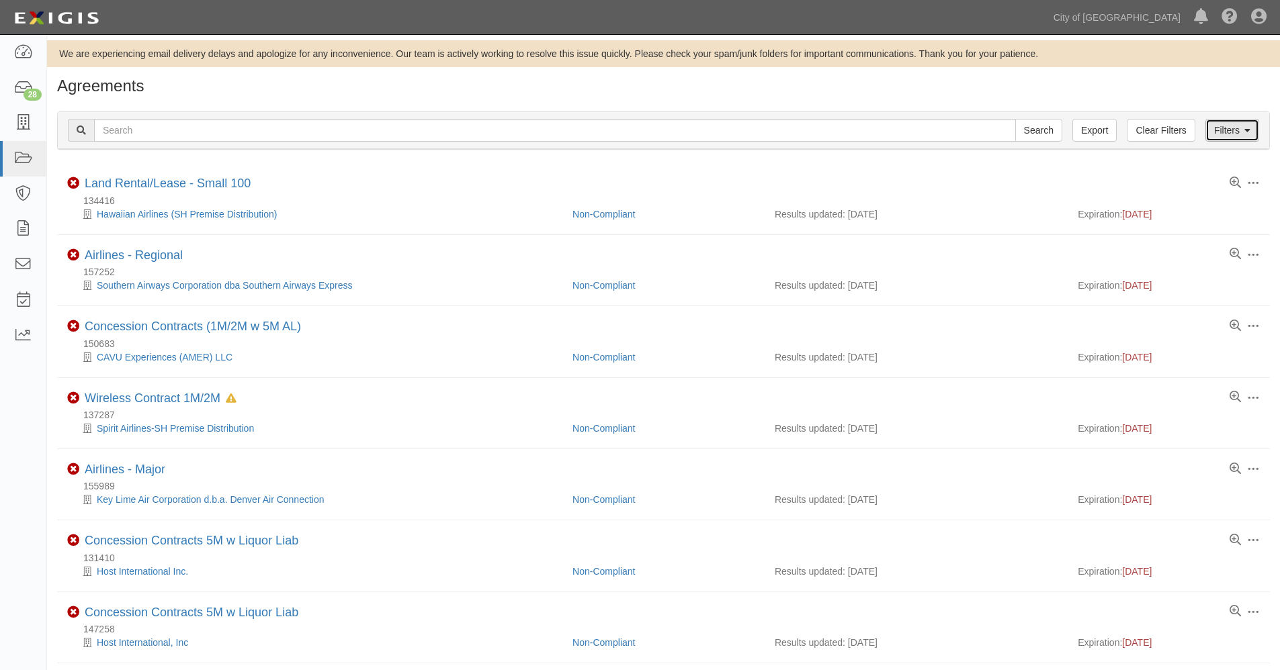
click at [1225, 130] on link "Filters" at bounding box center [1232, 130] width 54 height 23
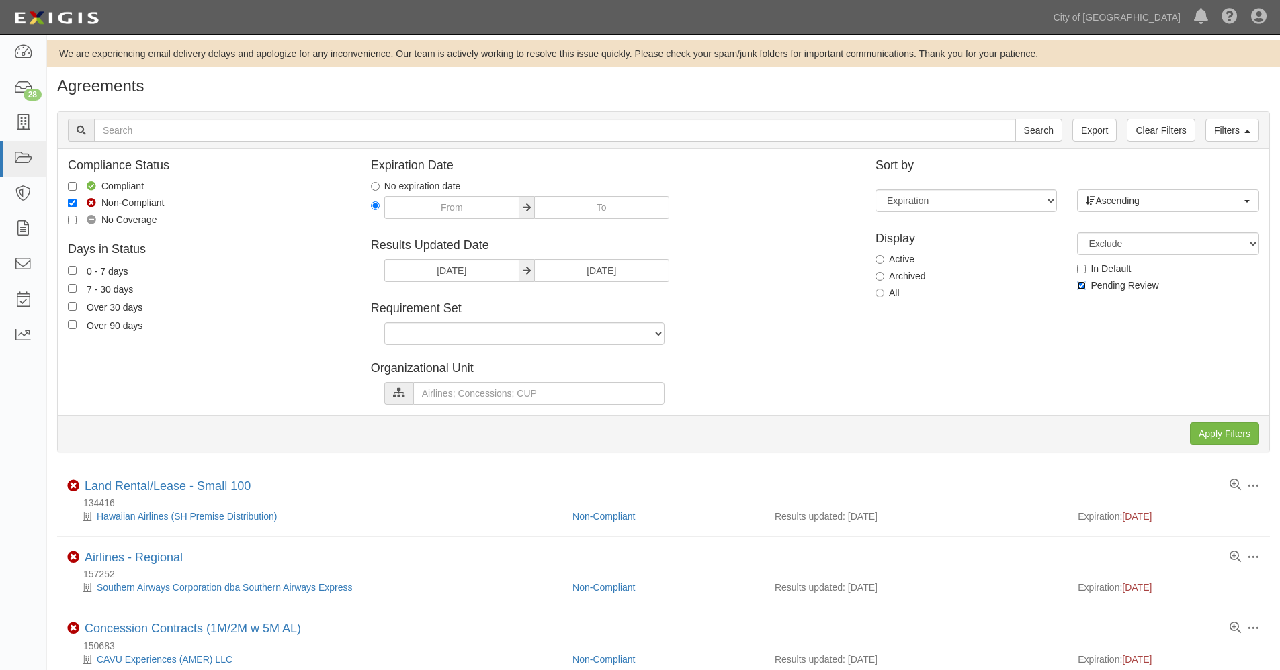
click at [1083, 285] on input "Pending Review" at bounding box center [1081, 285] width 9 height 9
checkbox input "false"
click at [69, 203] on input "Non-Compliant" at bounding box center [72, 203] width 9 height 9
checkbox input "false"
click at [1215, 437] on input "Apply Filters" at bounding box center [1224, 433] width 69 height 23
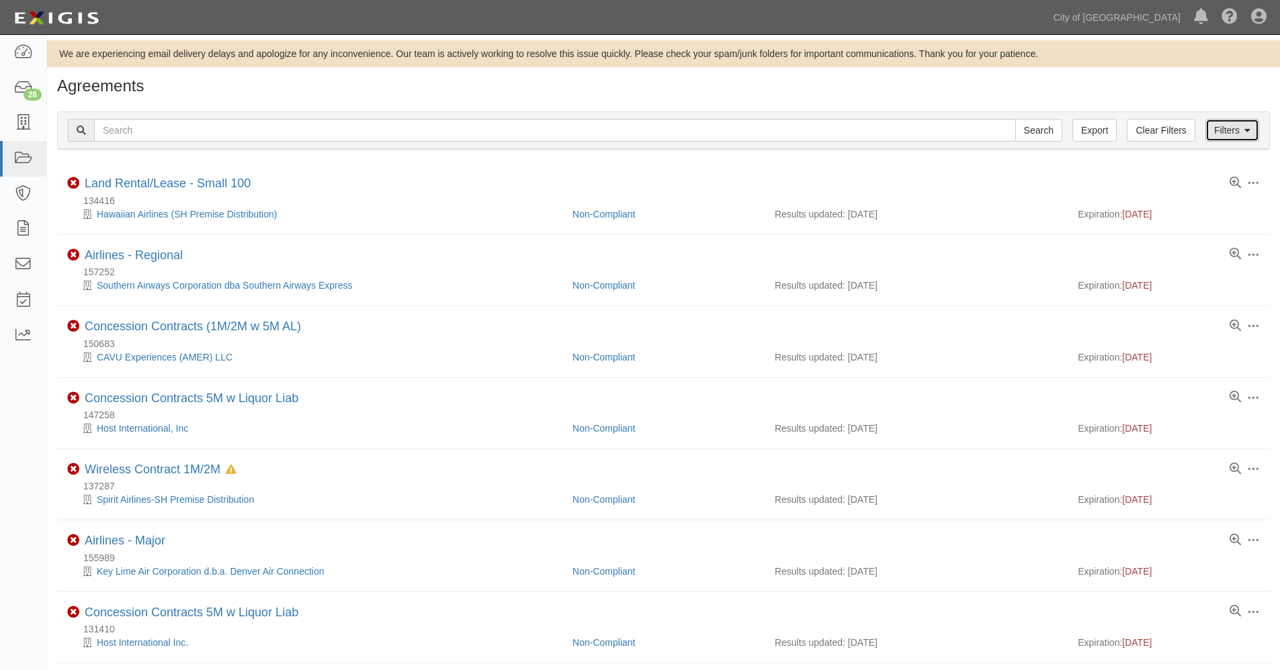
click at [1220, 130] on link "Filters" at bounding box center [1232, 130] width 54 height 23
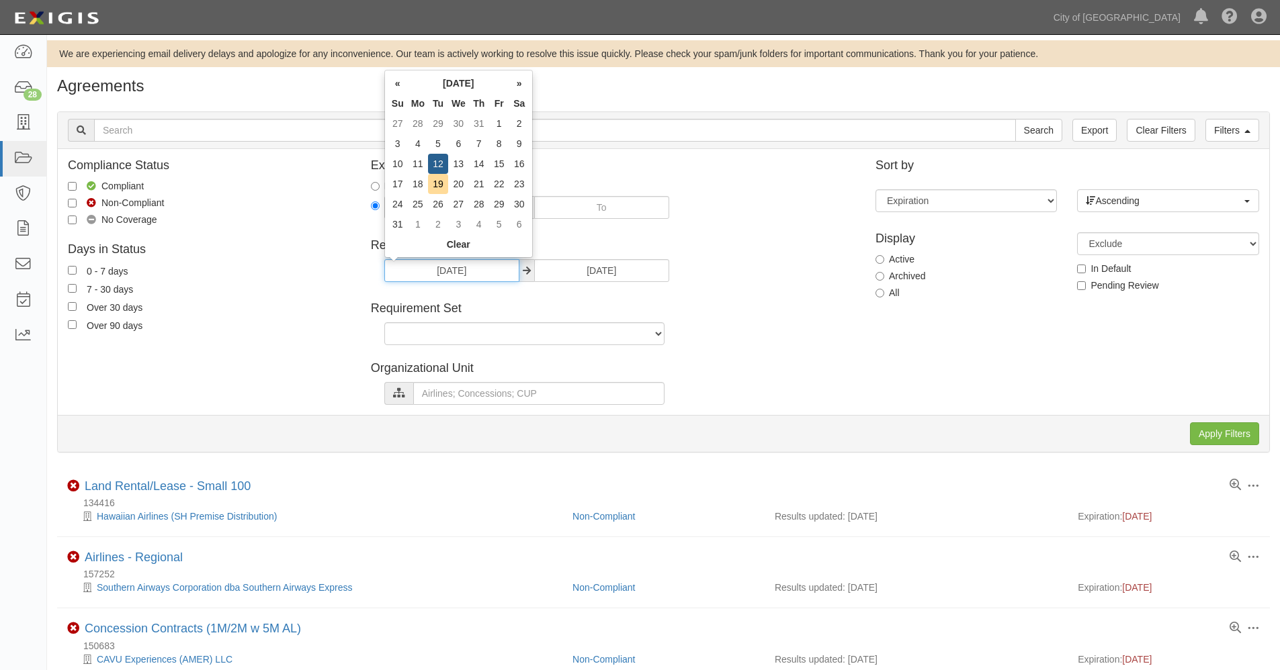
drag, startPoint x: 416, startPoint y: 273, endPoint x: 502, endPoint y: 271, distance: 86.7
click at [502, 271] on input "08/12/2025" at bounding box center [451, 270] width 135 height 23
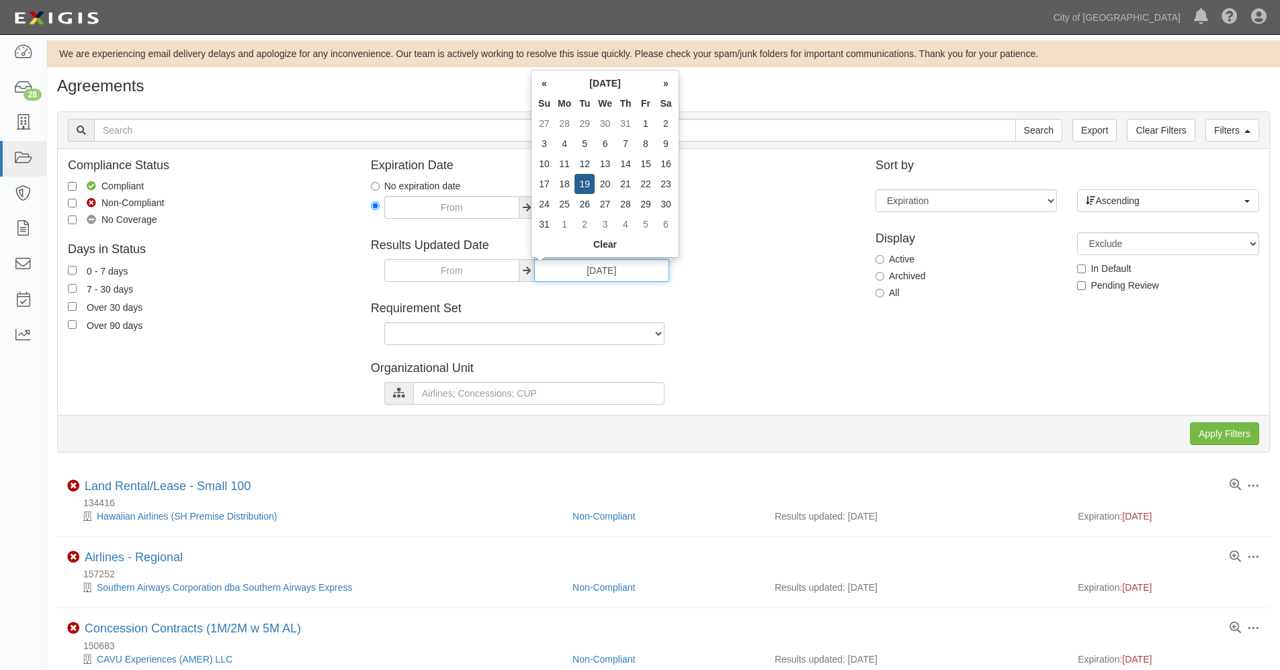
drag, startPoint x: 555, startPoint y: 267, endPoint x: 693, endPoint y: 253, distance: 138.4
click at [693, 253] on div "Expiration Date No expiration date Results Updated Date 08/19/2025 Requirement …" at bounding box center [613, 281] width 504 height 245
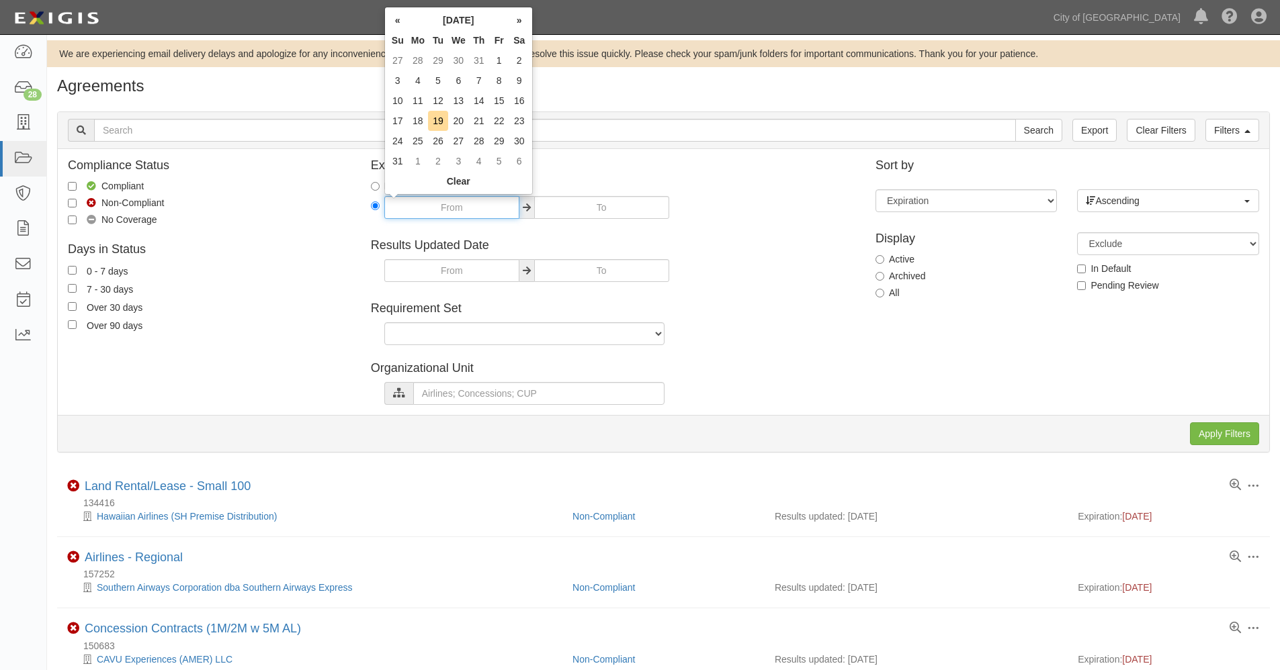
click at [439, 208] on input "text" at bounding box center [451, 207] width 135 height 23
click at [438, 97] on td "12" at bounding box center [438, 101] width 20 height 20
type input "08/12/2025"
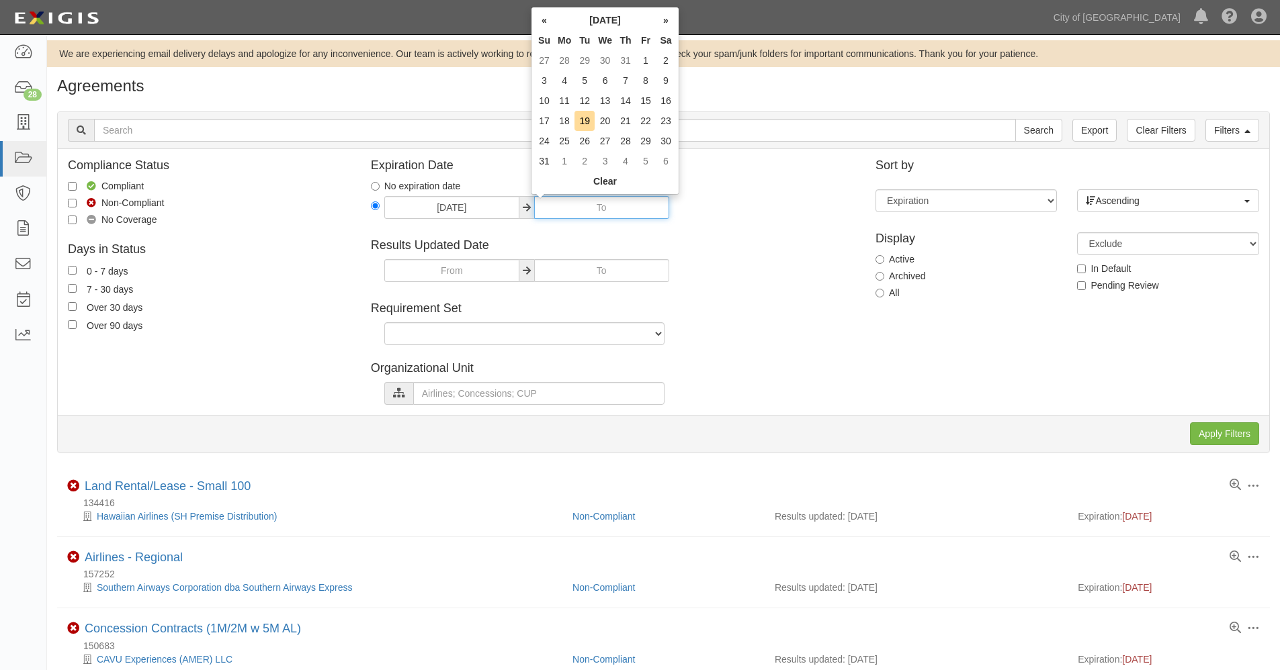
drag, startPoint x: 586, startPoint y: 208, endPoint x: 643, endPoint y: 200, distance: 56.9
click at [643, 200] on input "08/12/2025" at bounding box center [601, 207] width 135 height 23
click at [584, 115] on td "19" at bounding box center [584, 121] width 20 height 20
type input "[DATE]"
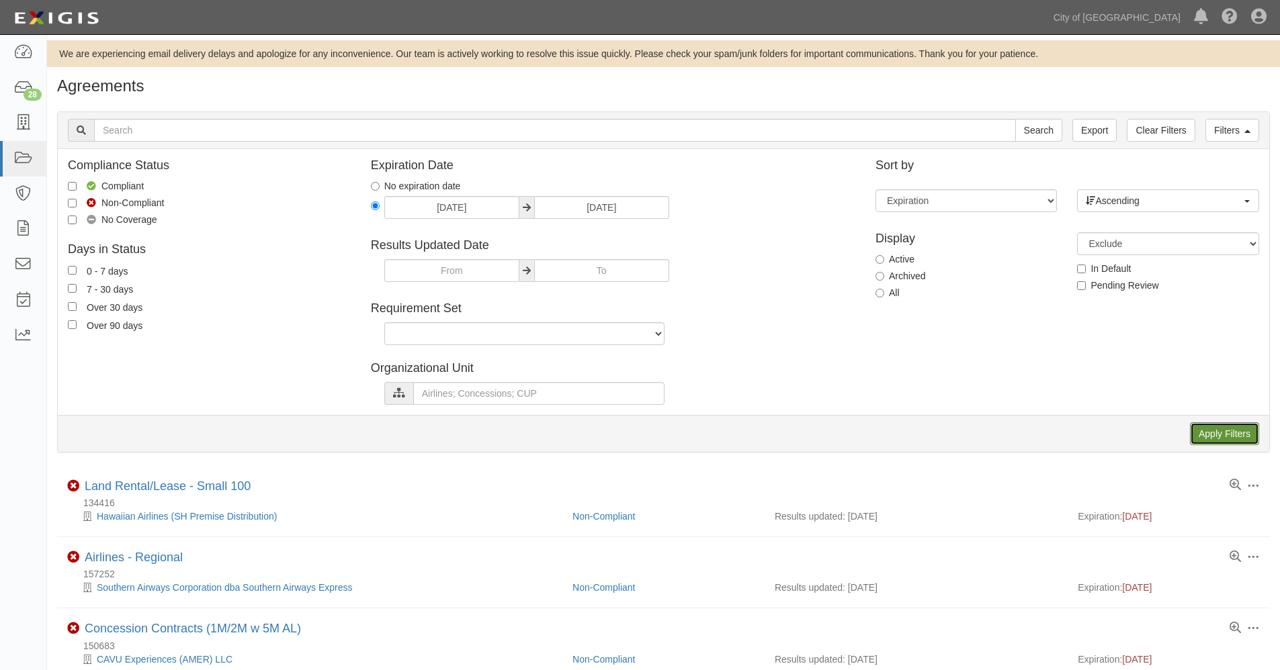
click at [1207, 436] on input "Apply Filters" at bounding box center [1224, 433] width 69 height 23
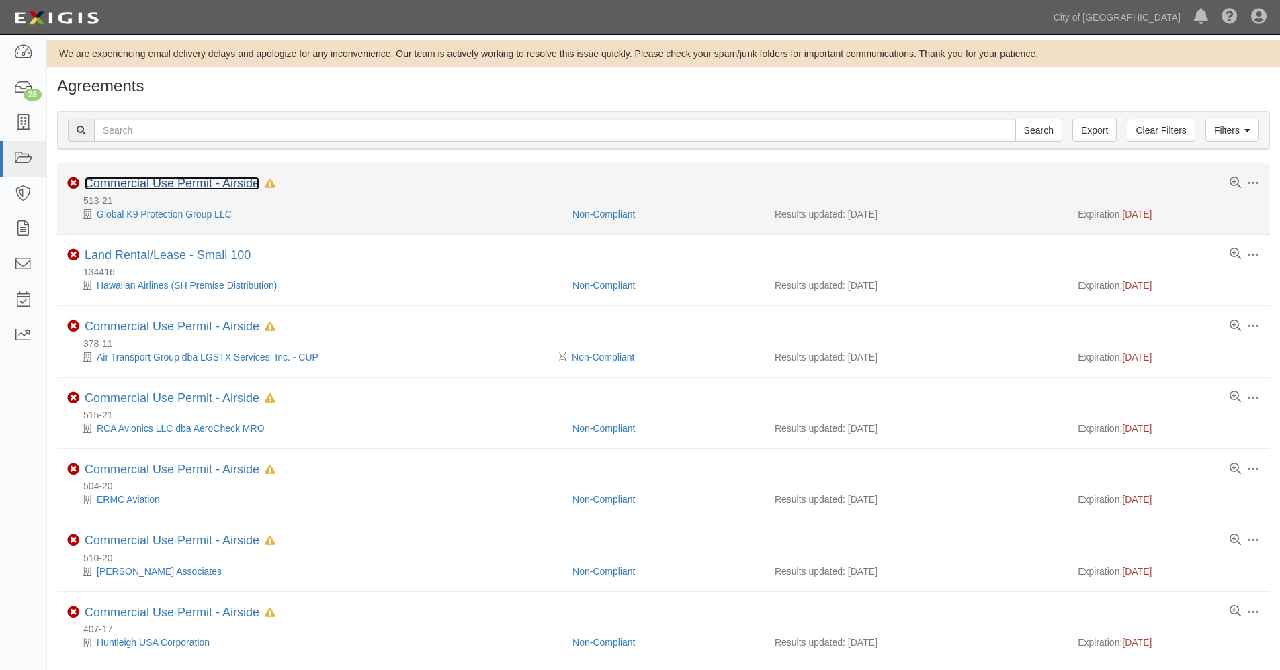
click at [213, 185] on link "Commercial Use Permit - Airside" at bounding box center [172, 183] width 175 height 13
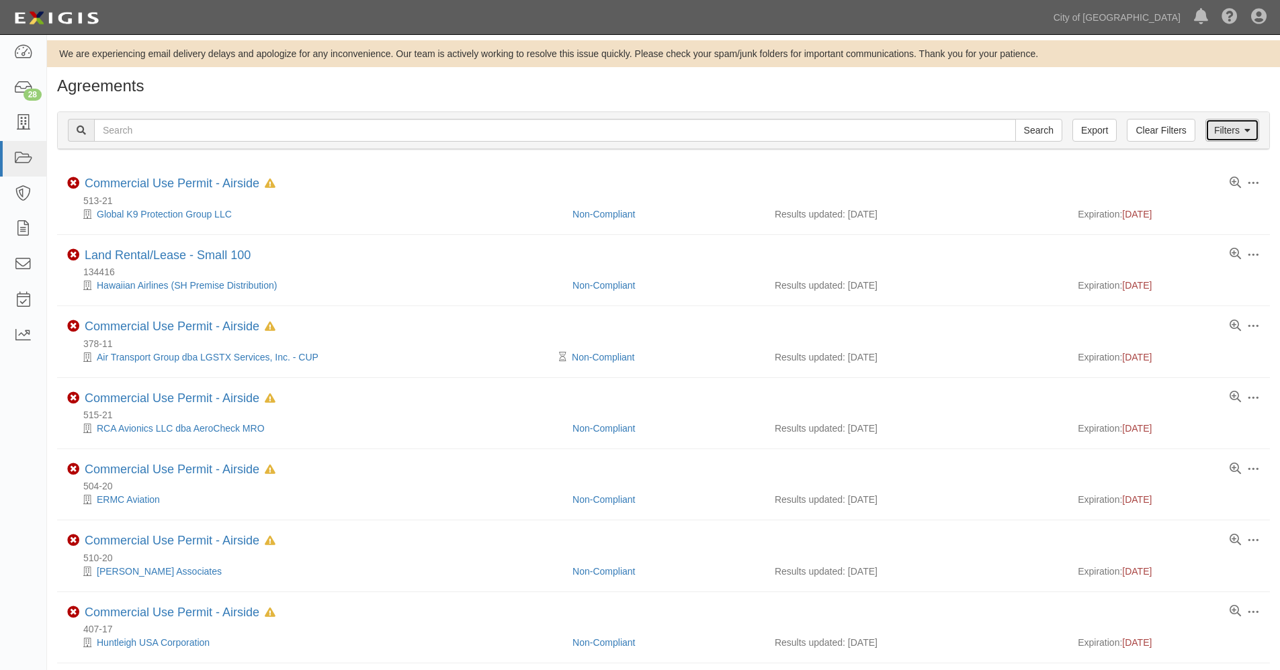
click at [1225, 132] on link "Filters" at bounding box center [1232, 130] width 54 height 23
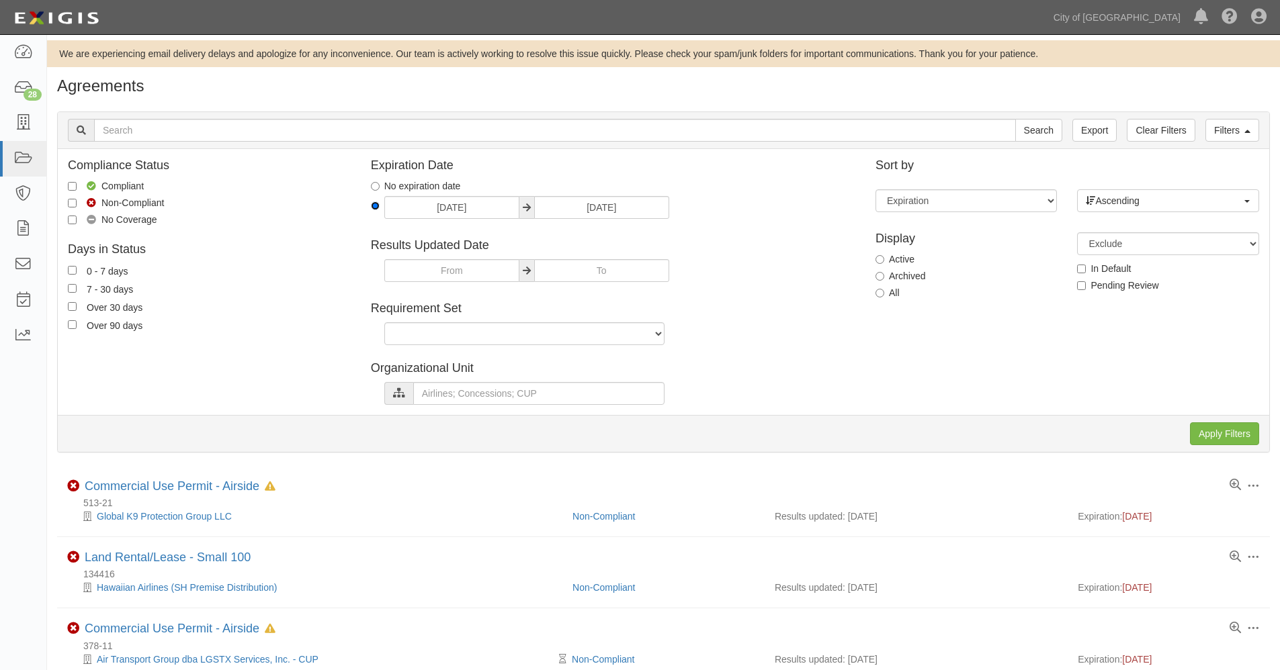
click at [379, 205] on input "08/12/2025 08/19/2025" at bounding box center [375, 205] width 9 height 9
radio input "true"
click at [1216, 431] on input "Apply Filters" at bounding box center [1224, 433] width 69 height 23
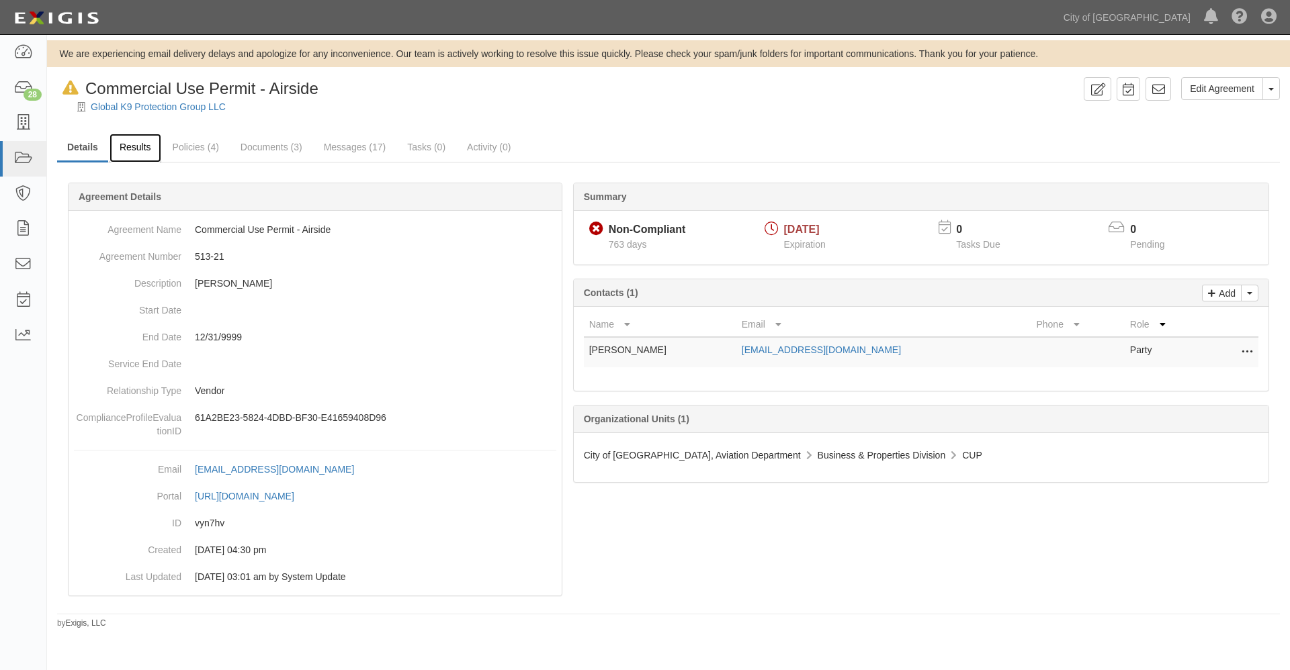
click at [132, 147] on link "Results" at bounding box center [135, 148] width 52 height 29
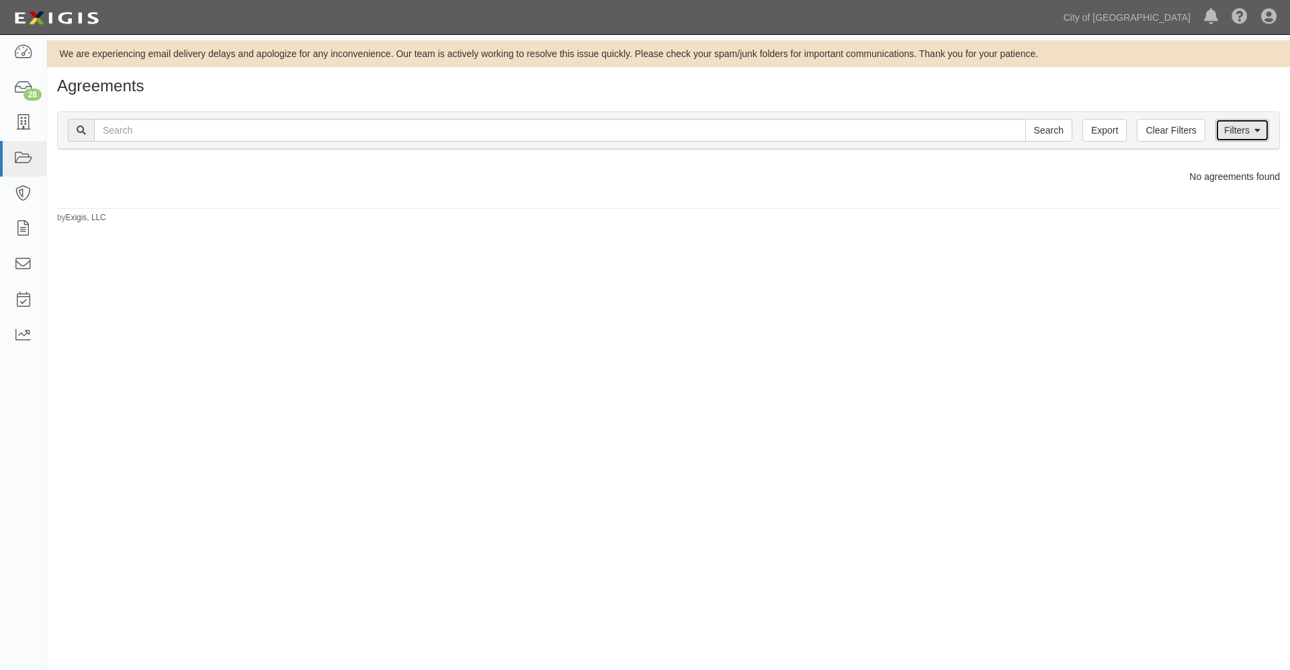
click at [1230, 132] on link "Filters" at bounding box center [1242, 130] width 54 height 23
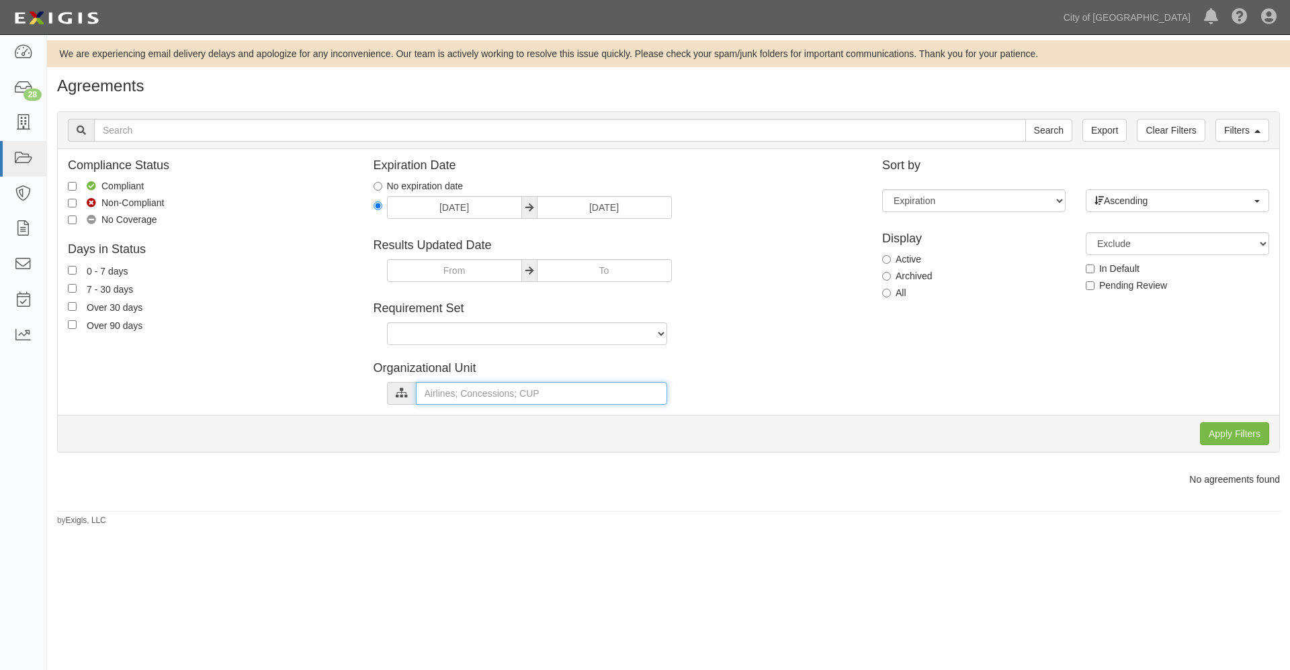
click at [445, 398] on input "text" at bounding box center [541, 393] width 251 height 23
